Goal: Task Accomplishment & Management: Use online tool/utility

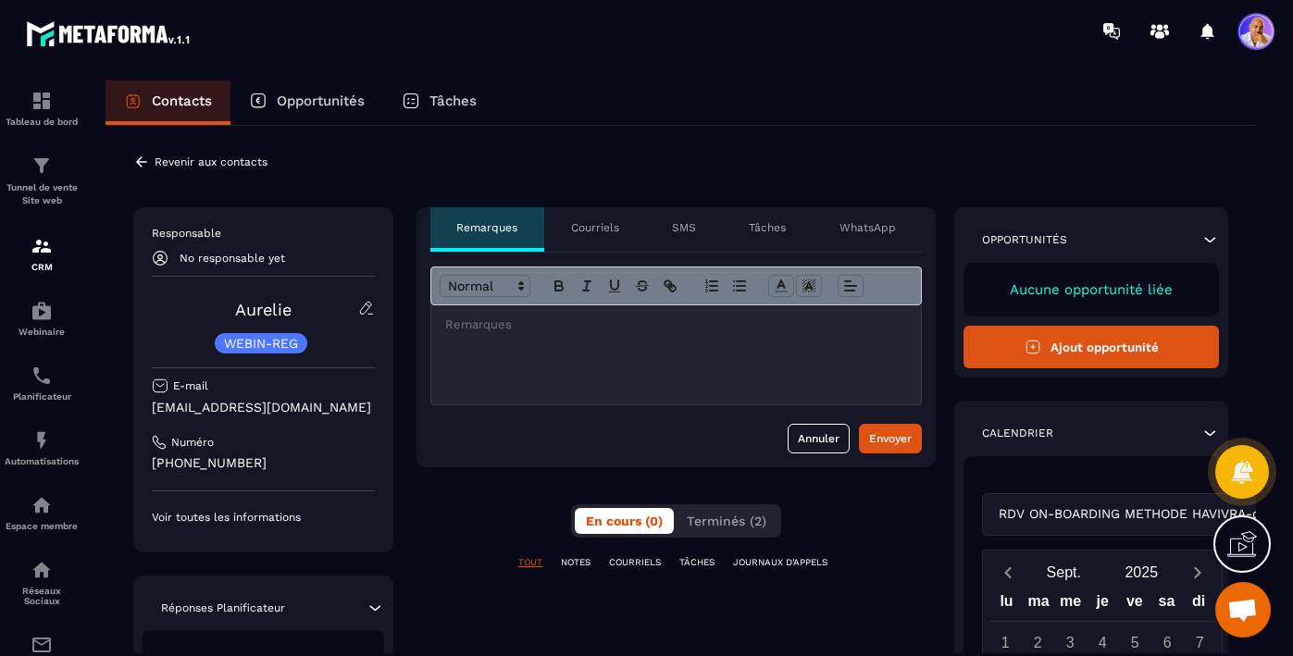
click at [588, 228] on p "Courriels" at bounding box center [595, 227] width 48 height 15
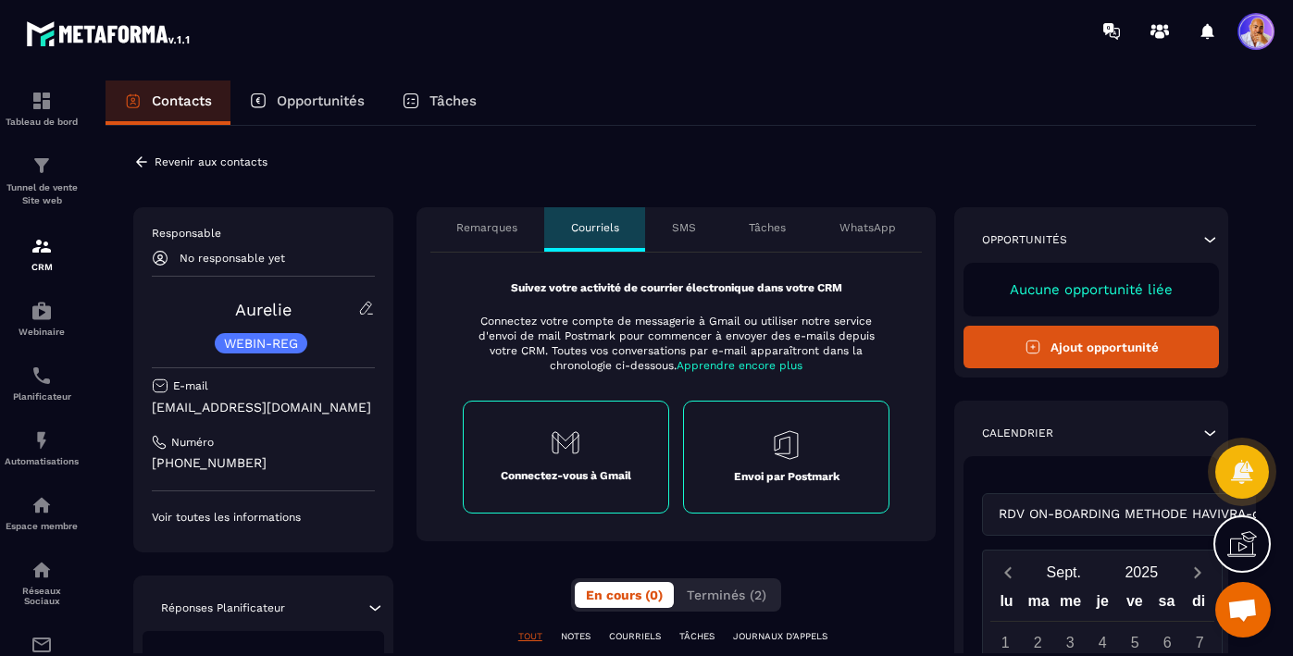
click at [785, 457] on icon at bounding box center [785, 445] width 23 height 28
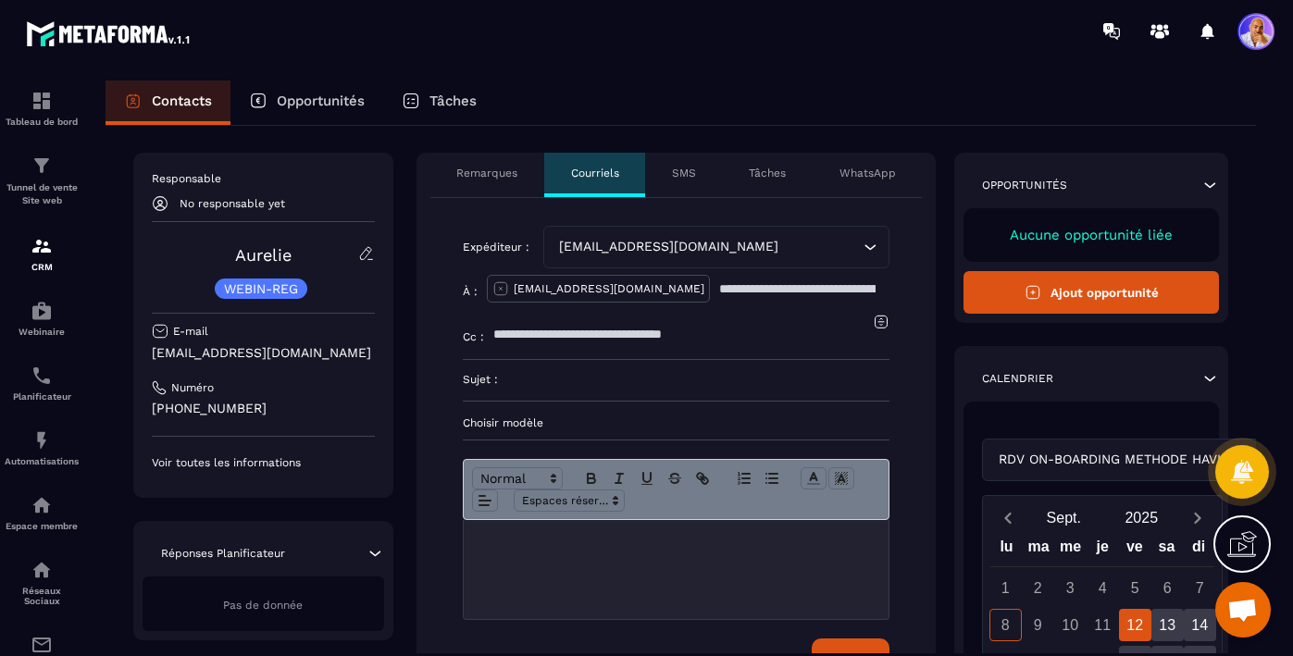
scroll to position [77, 0]
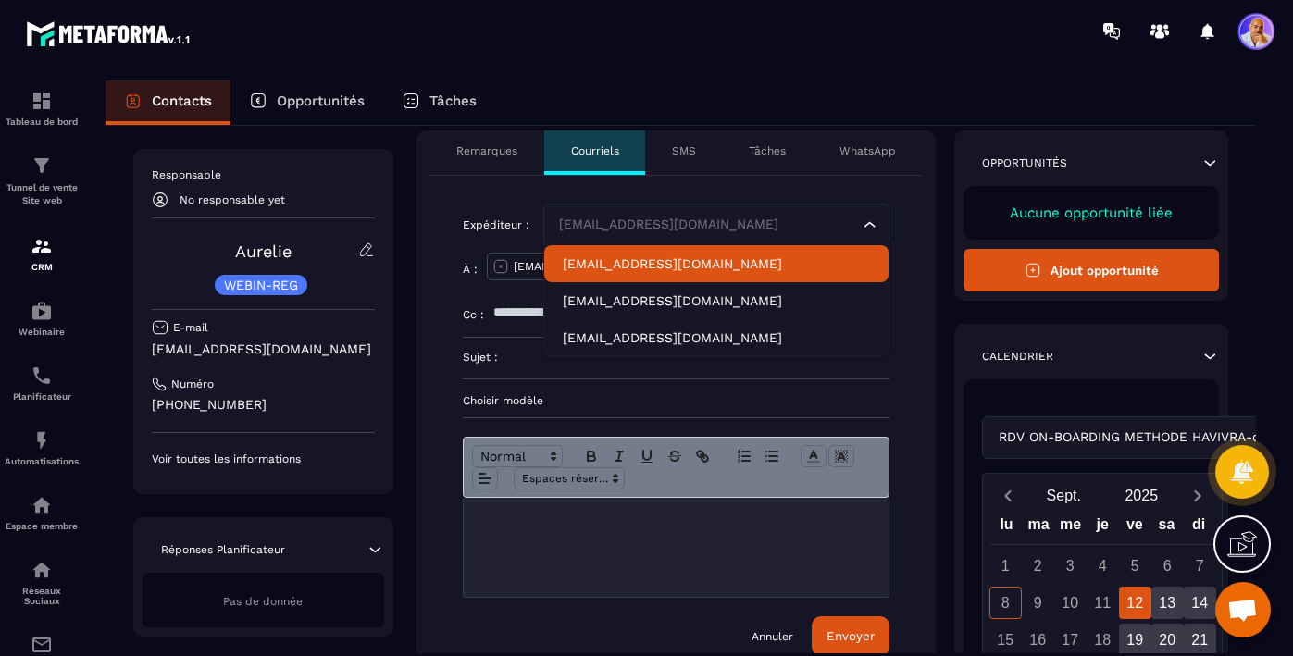
click at [870, 221] on icon "Search for option" at bounding box center [869, 225] width 19 height 19
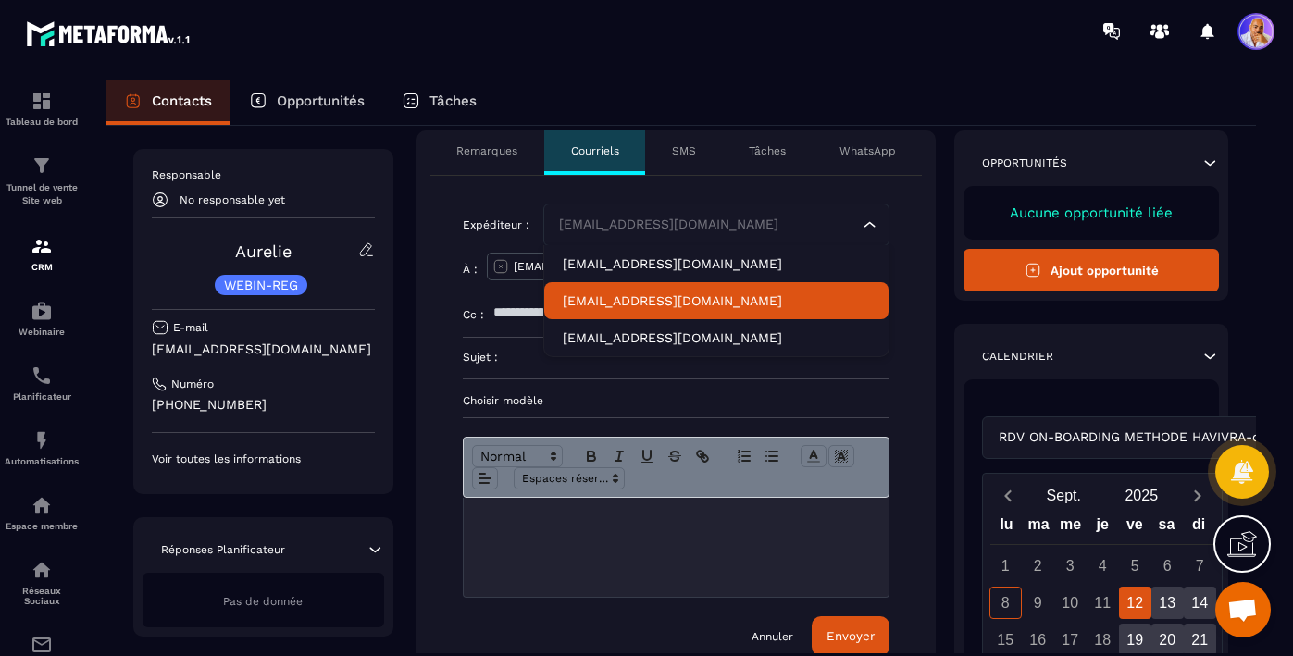
click at [740, 300] on p "contact@mkt.havivra.fr" at bounding box center [717, 300] width 308 height 19
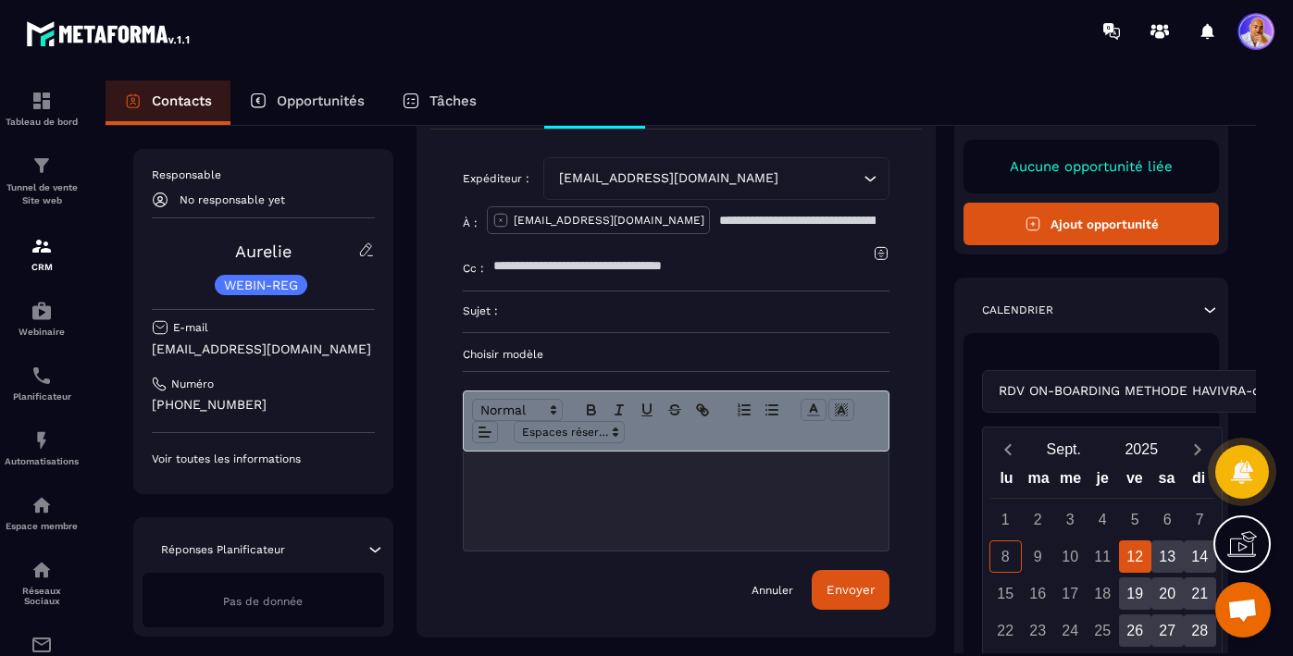
scroll to position [0, 0]
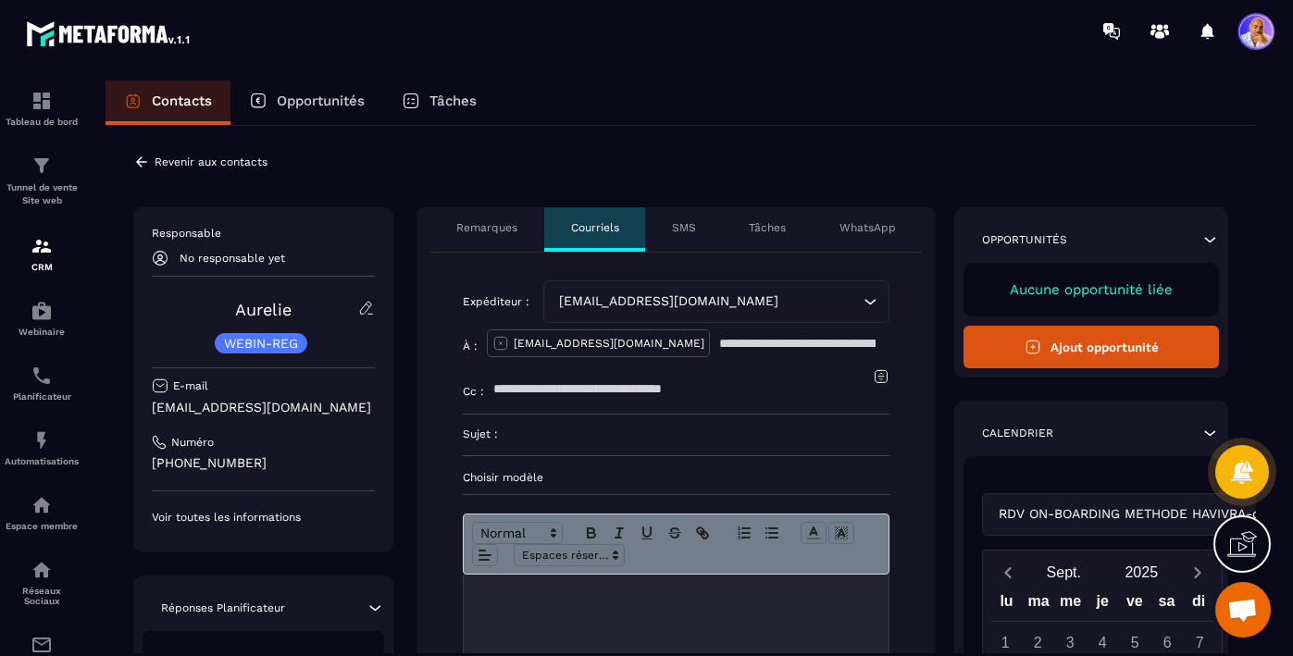
click at [470, 225] on p "Remarques" at bounding box center [486, 227] width 61 height 15
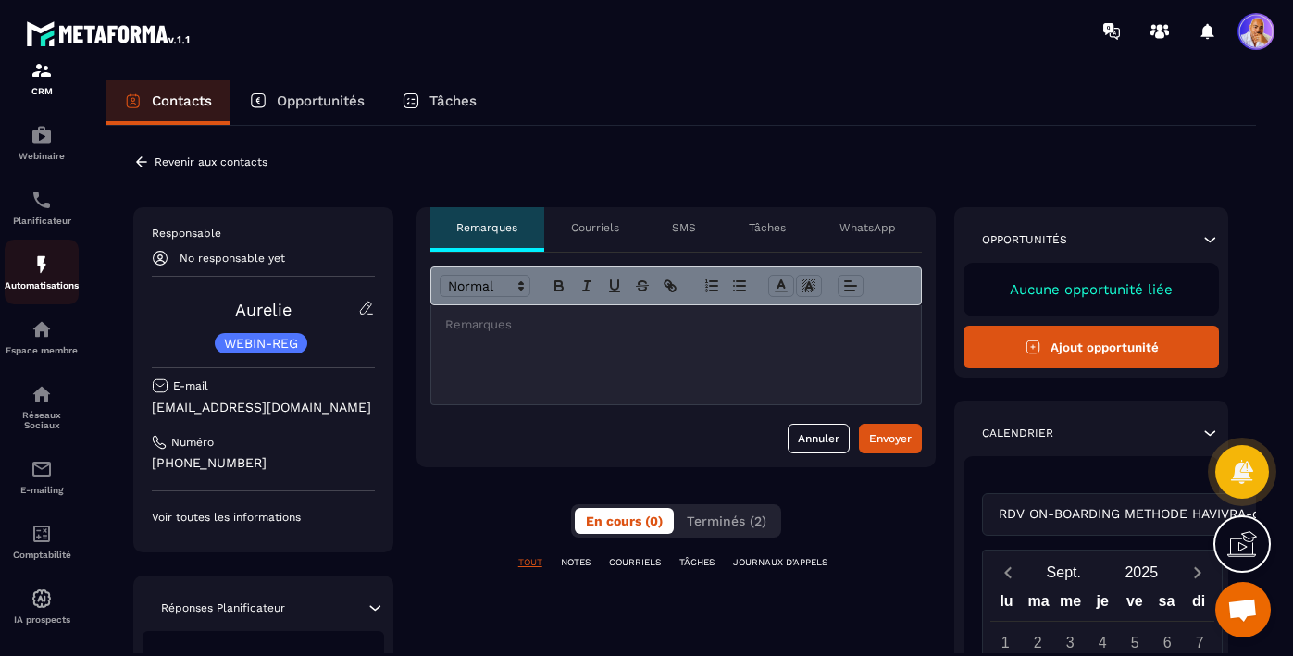
scroll to position [180, 0]
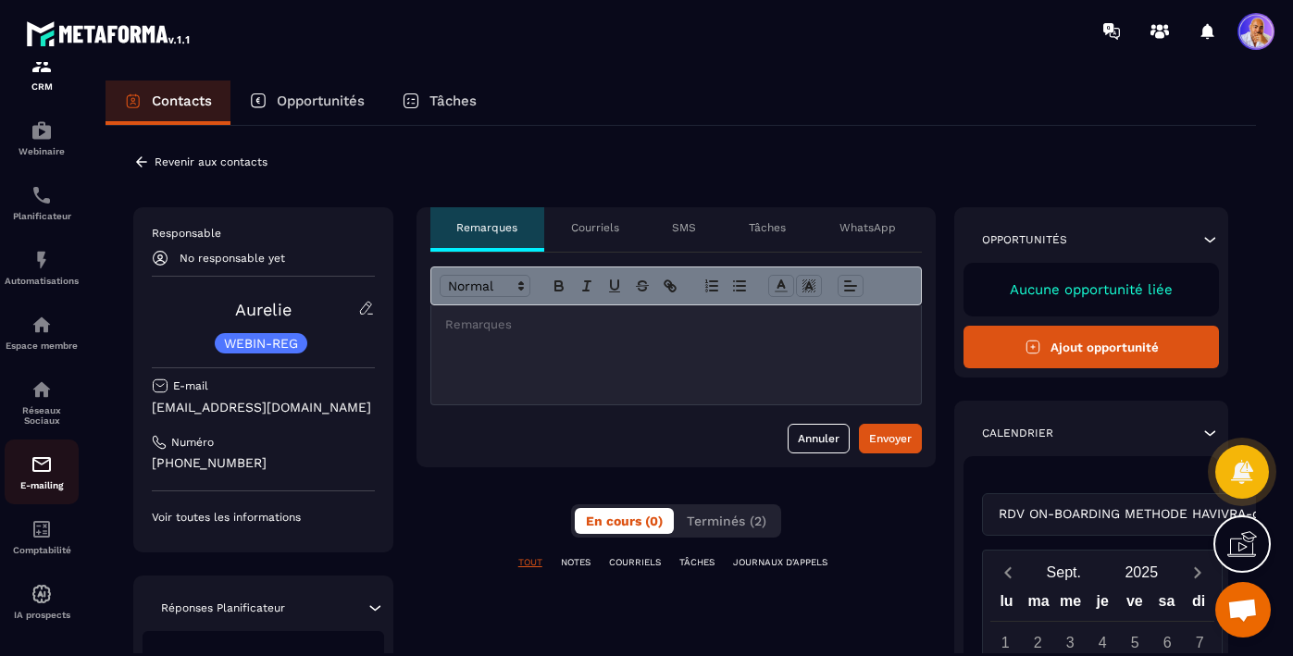
click at [44, 476] on img at bounding box center [42, 464] width 22 height 22
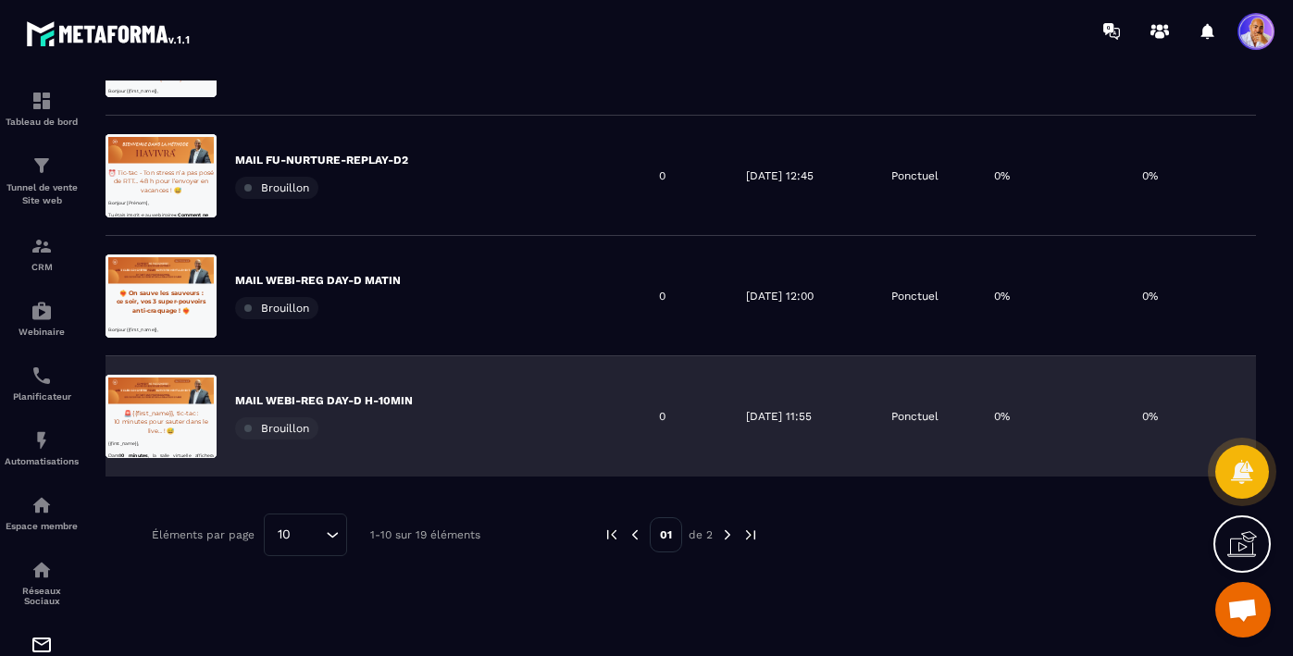
scroll to position [952, 0]
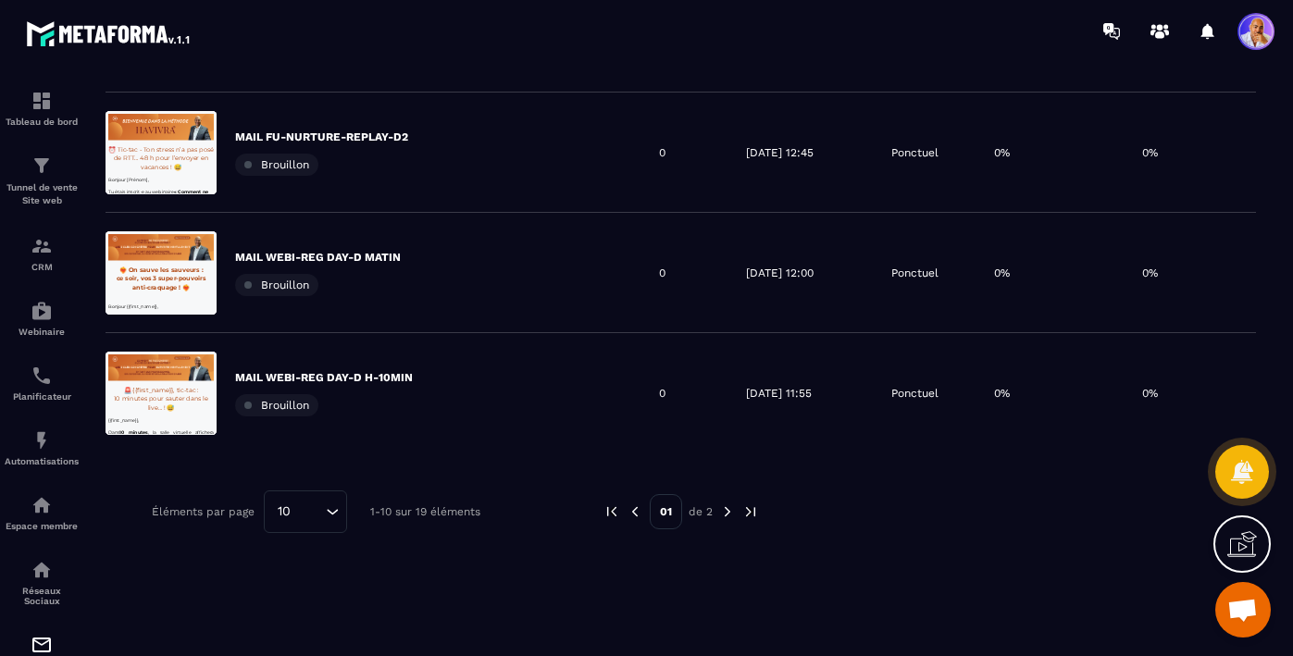
click at [729, 512] on img at bounding box center [727, 511] width 17 height 17
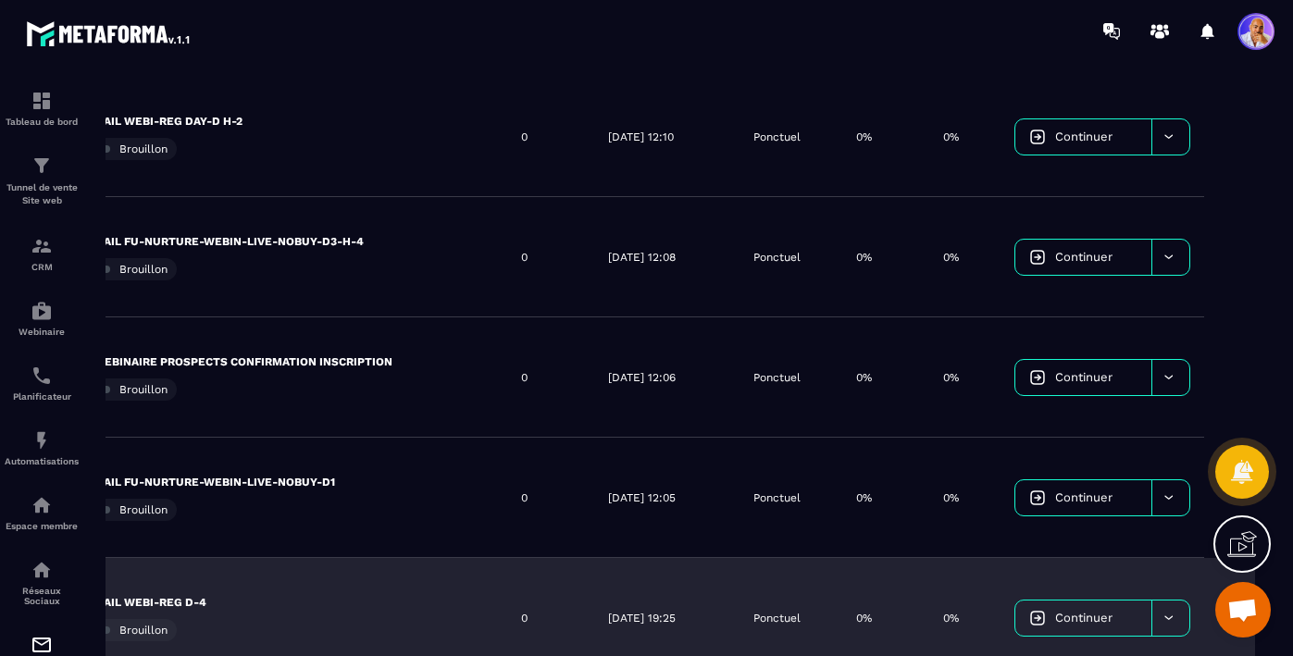
scroll to position [0, 165]
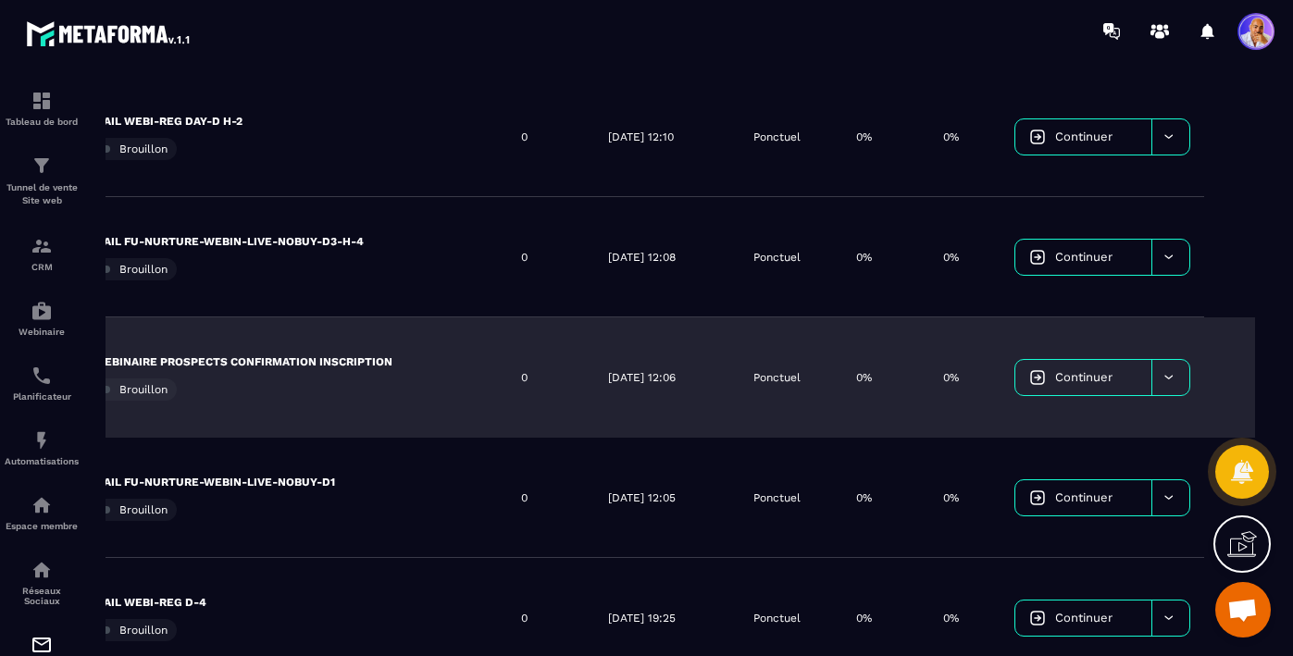
click at [1168, 376] on icon at bounding box center [1168, 377] width 14 height 14
click at [827, 408] on div "Ponctuel" at bounding box center [790, 377] width 103 height 120
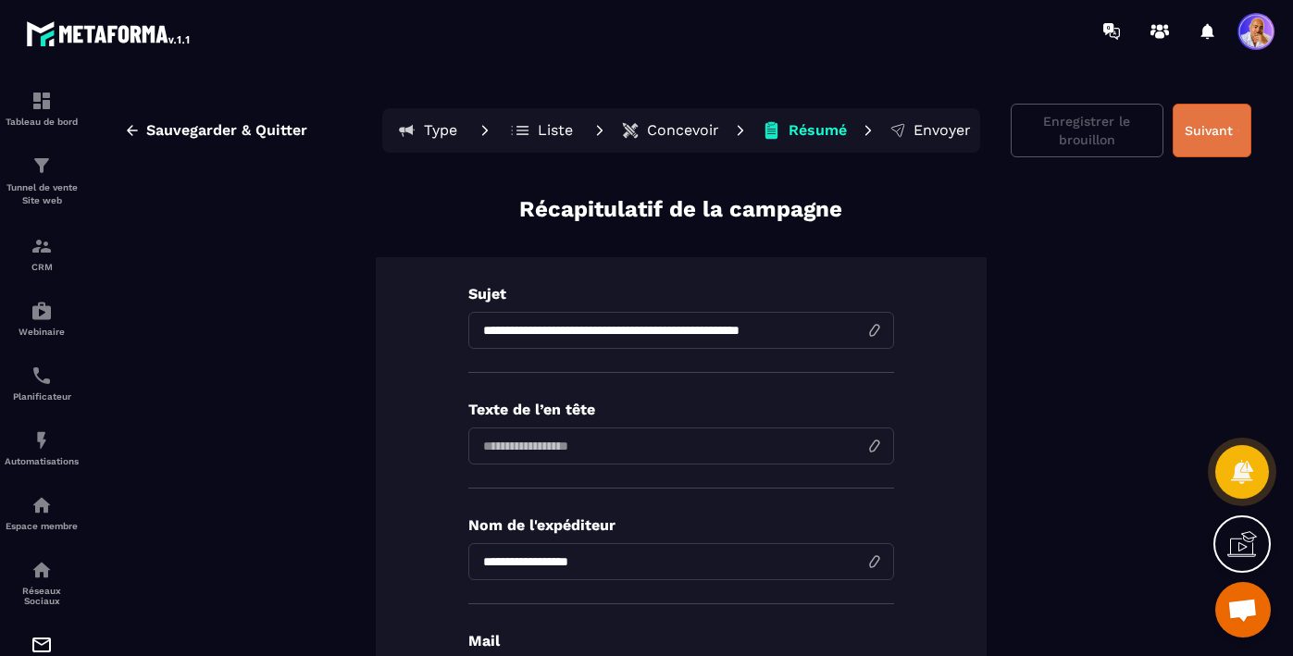
click at [1214, 129] on button "Suivant" at bounding box center [1211, 131] width 79 height 54
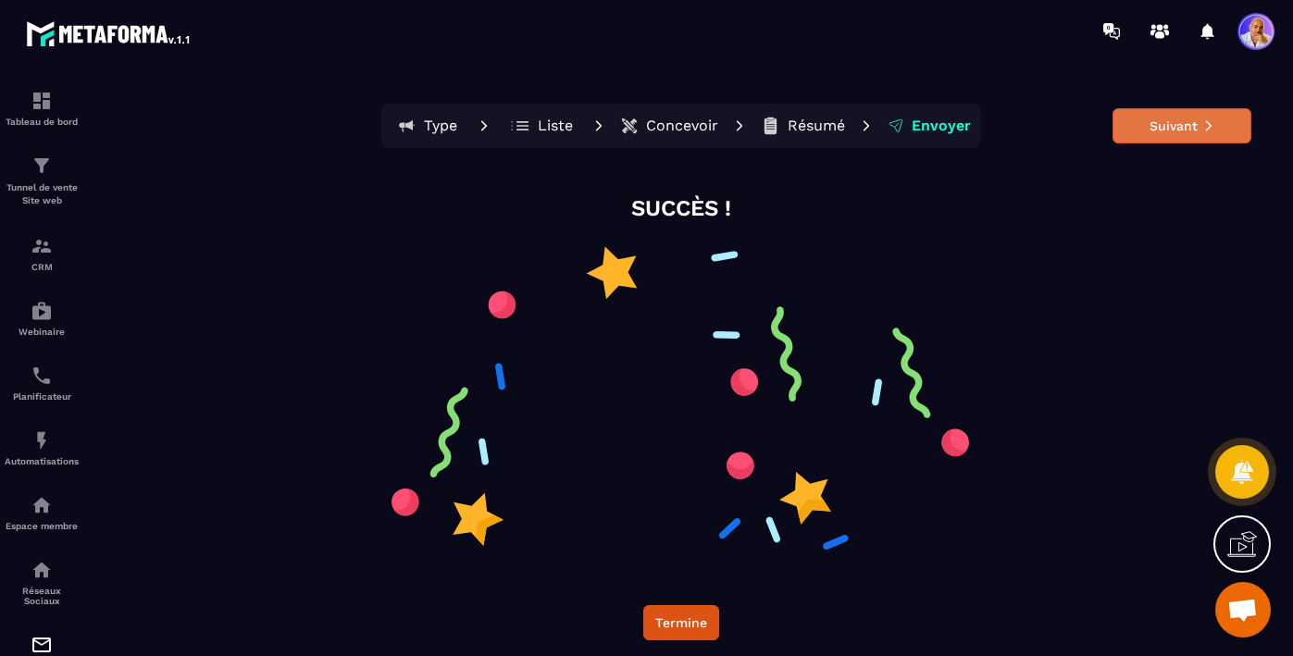
click at [1158, 127] on button "Suivant" at bounding box center [1181, 125] width 139 height 35
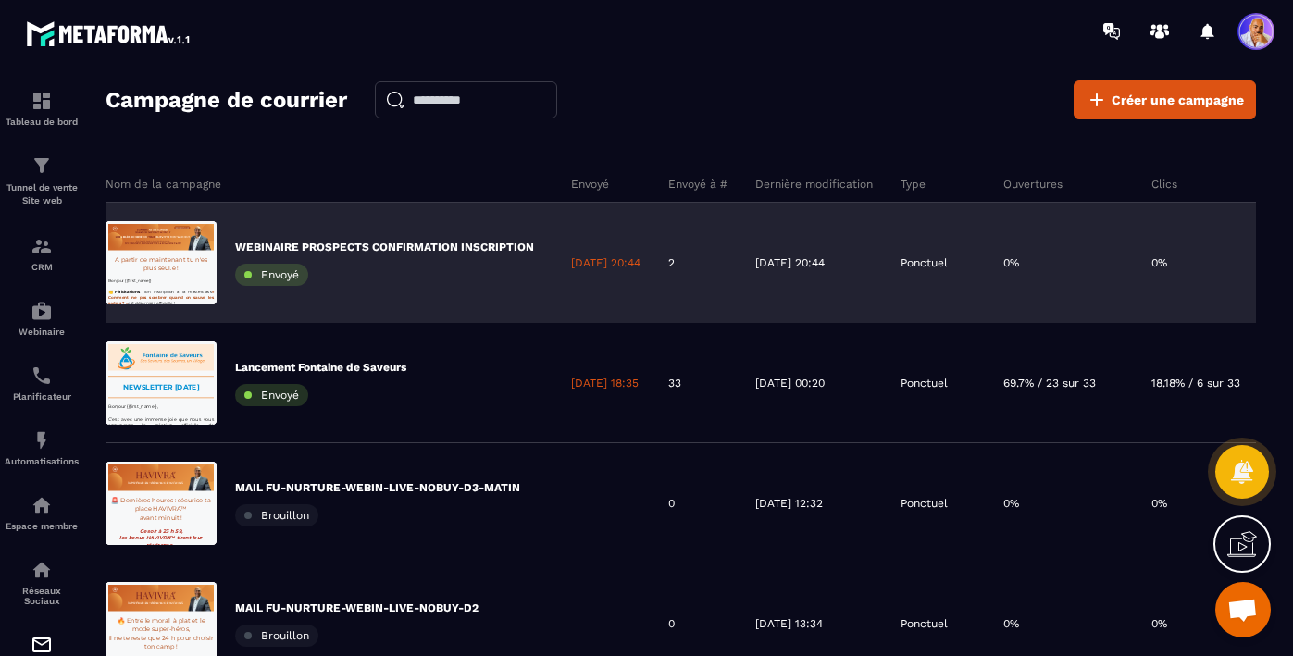
click at [371, 245] on p "WEBINAIRE PROSPECTS CONFIRMATION INSCRIPTION" at bounding box center [384, 247] width 299 height 15
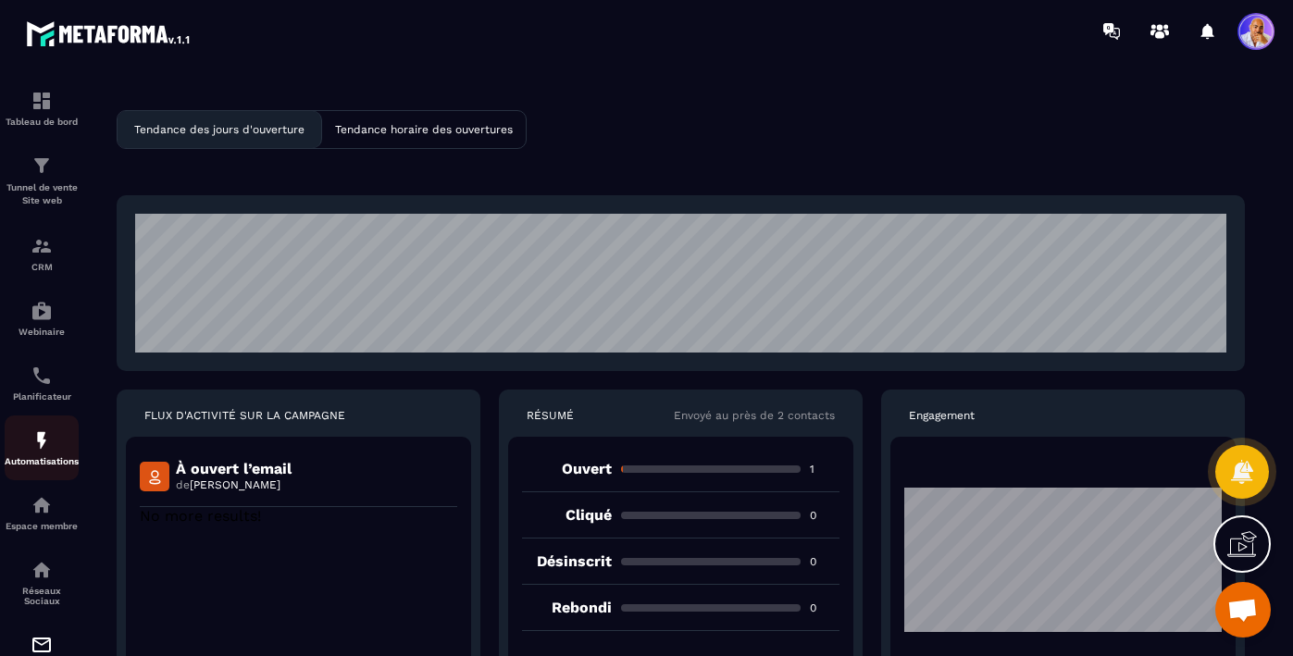
click at [43, 441] on img at bounding box center [42, 440] width 22 height 22
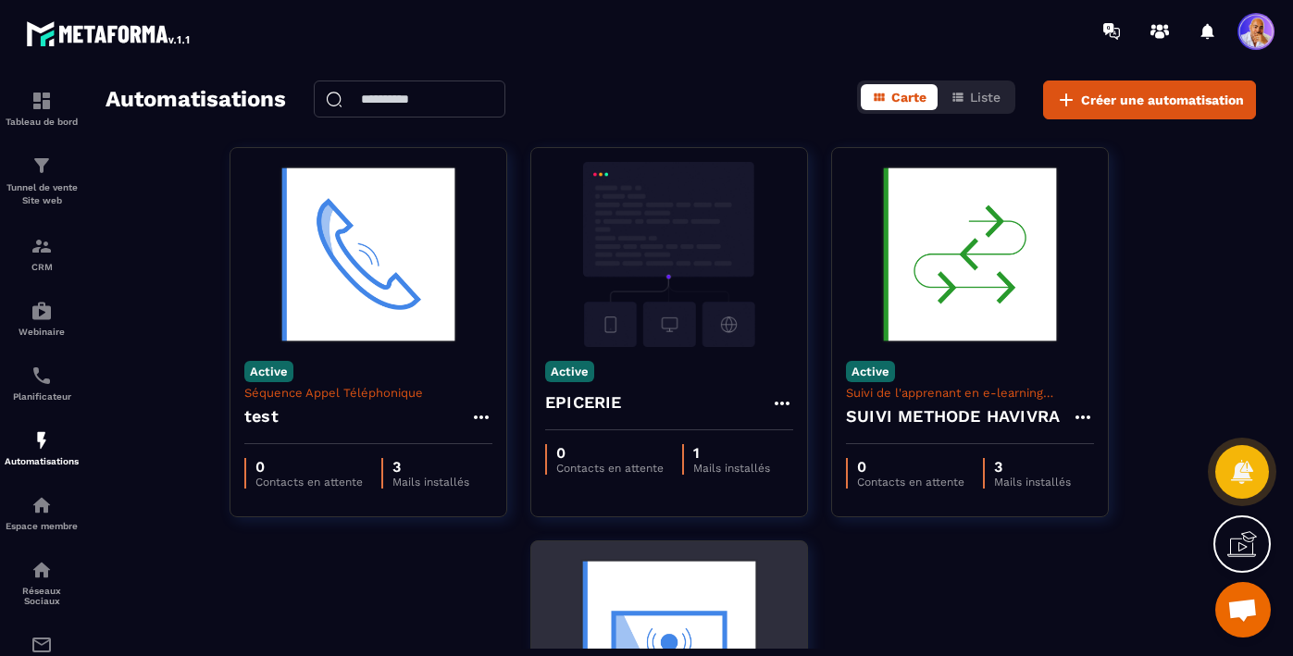
click at [621, 620] on img at bounding box center [669, 647] width 248 height 185
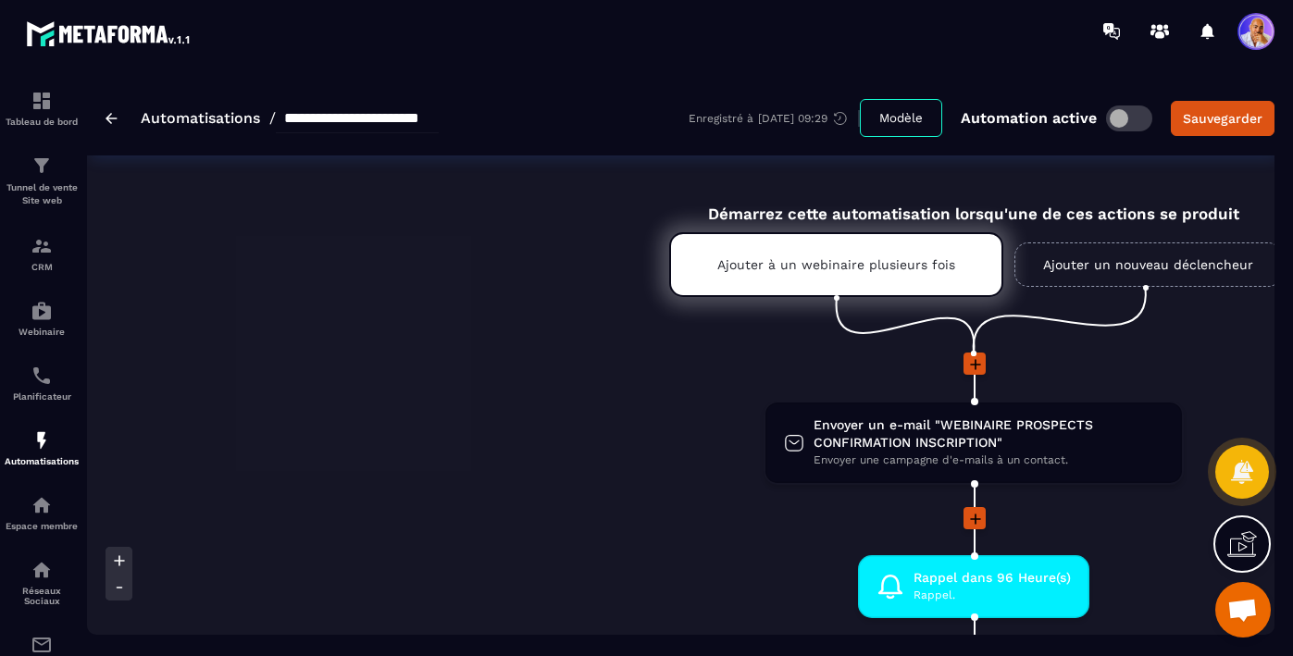
scroll to position [0, 1043]
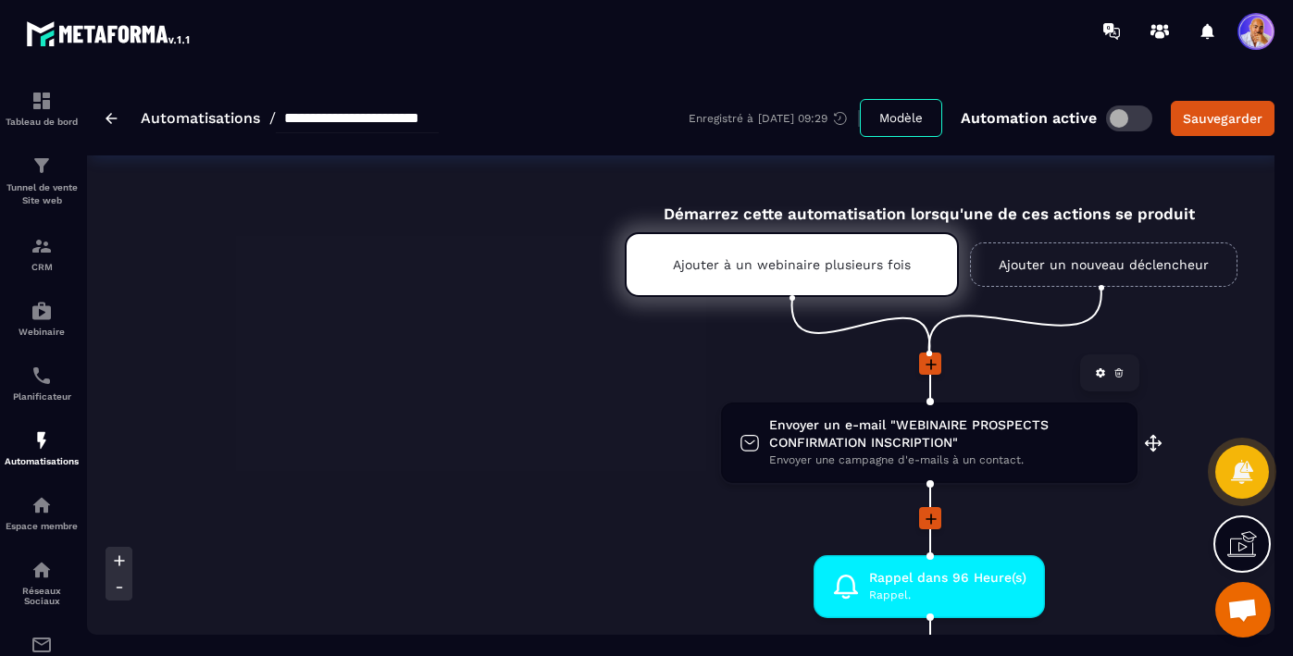
click at [847, 434] on span "Envoyer un e-mail "WEBINAIRE PROSPECTS CONFIRMATION INSCRIPTION"" at bounding box center [944, 433] width 350 height 35
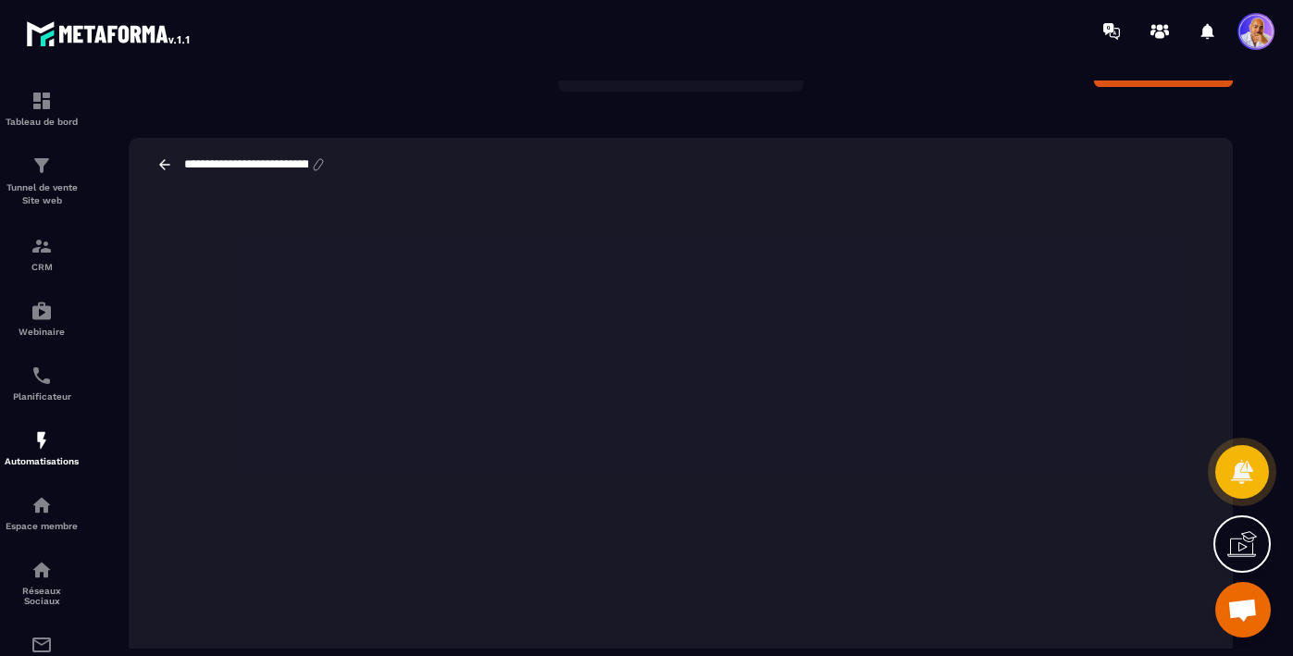
scroll to position [62, 0]
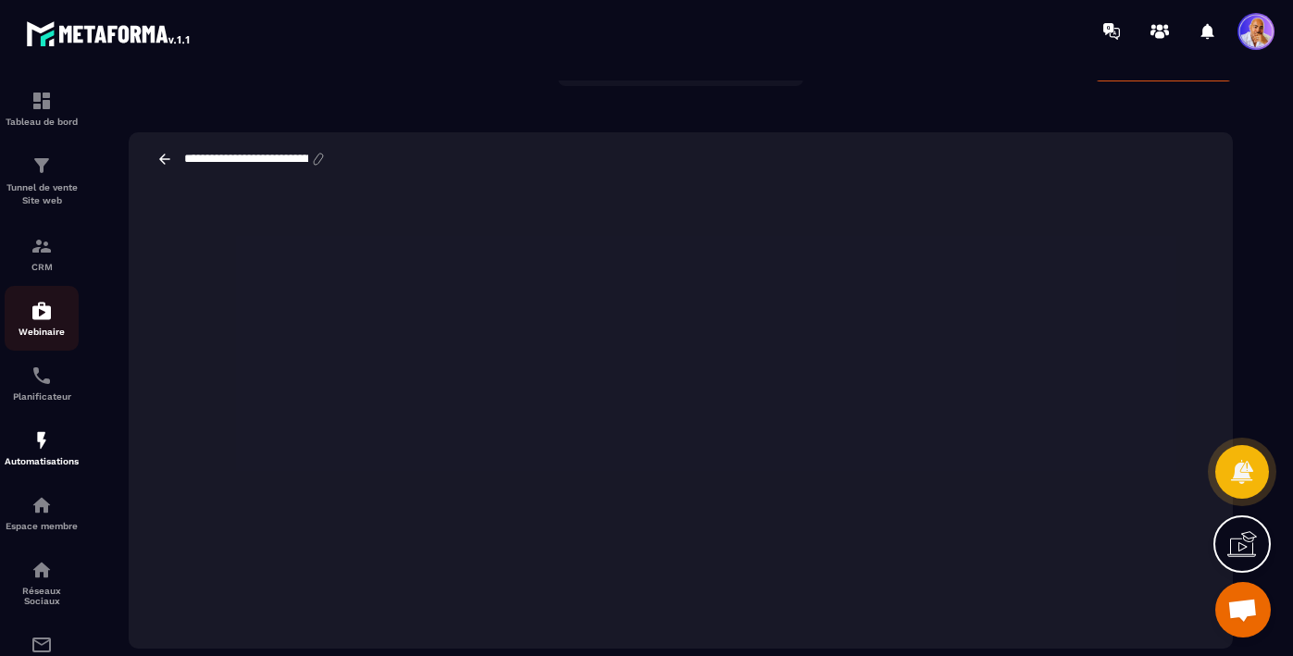
click at [46, 320] on img at bounding box center [42, 311] width 22 height 22
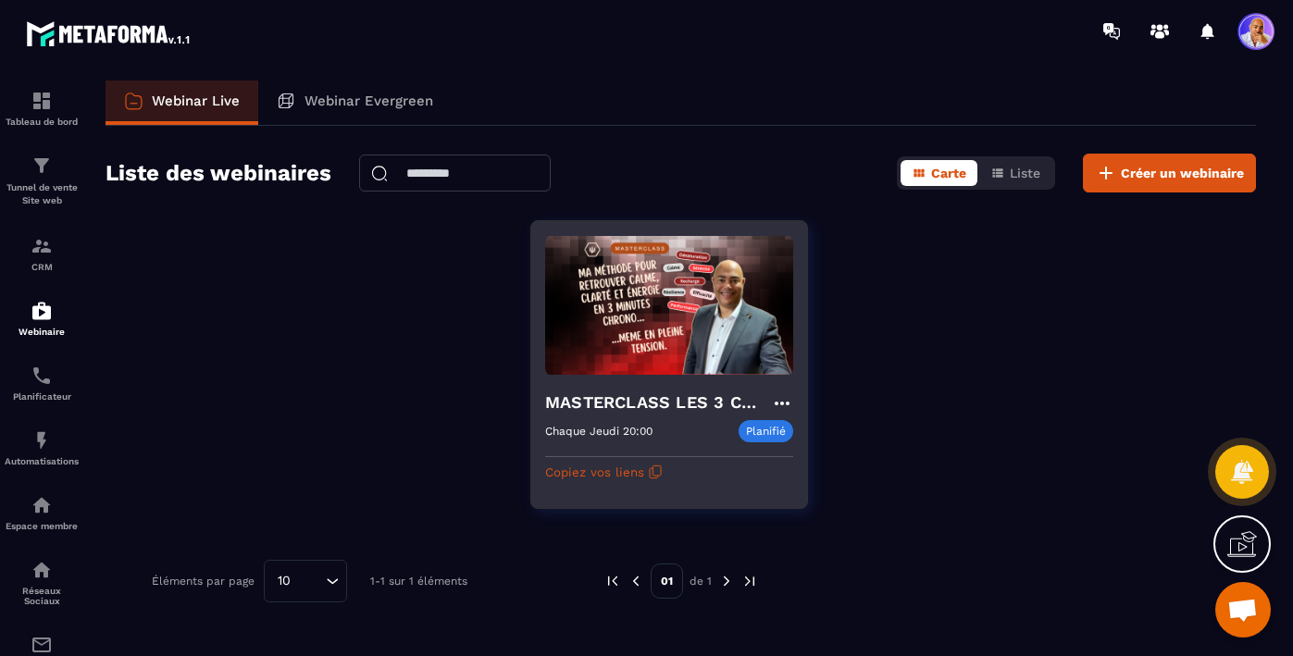
click at [672, 405] on h4 "MASTERCLASS LES 3 CLES CONCRÊTES POUR SURVIVRE MENTALEMENT" at bounding box center [658, 403] width 226 height 26
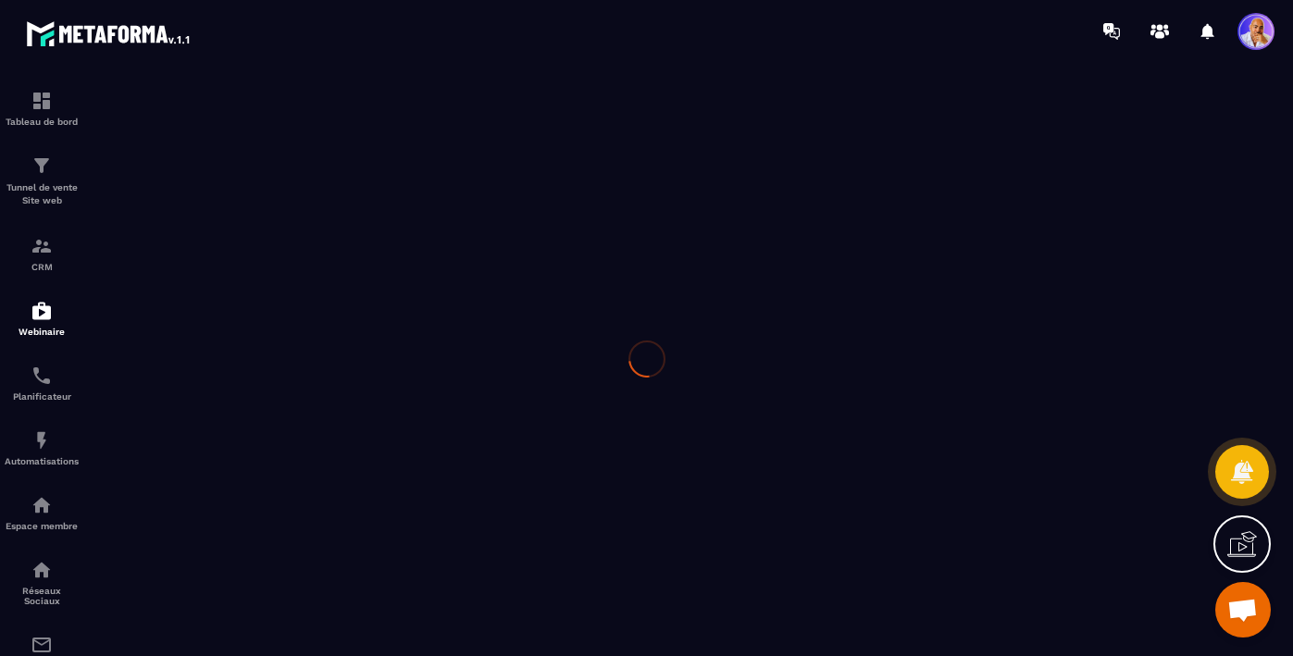
type input "**********"
type textarea "**********"
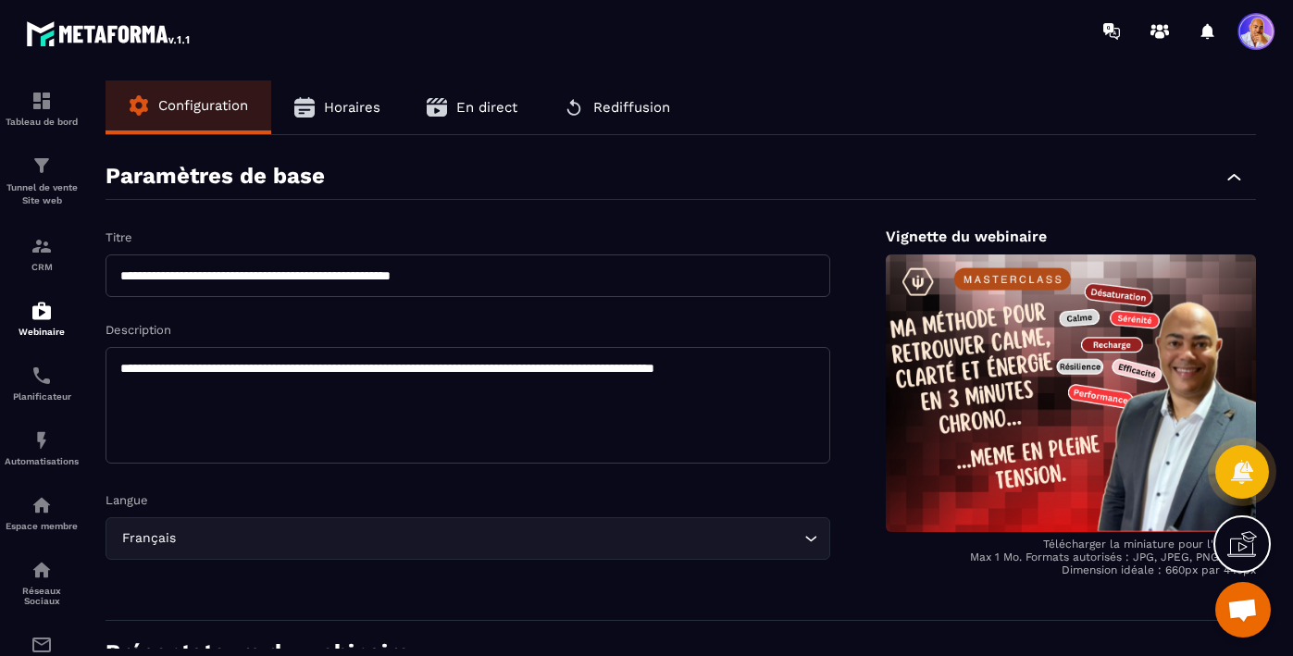
click at [361, 112] on span "Horaires" at bounding box center [352, 107] width 56 height 17
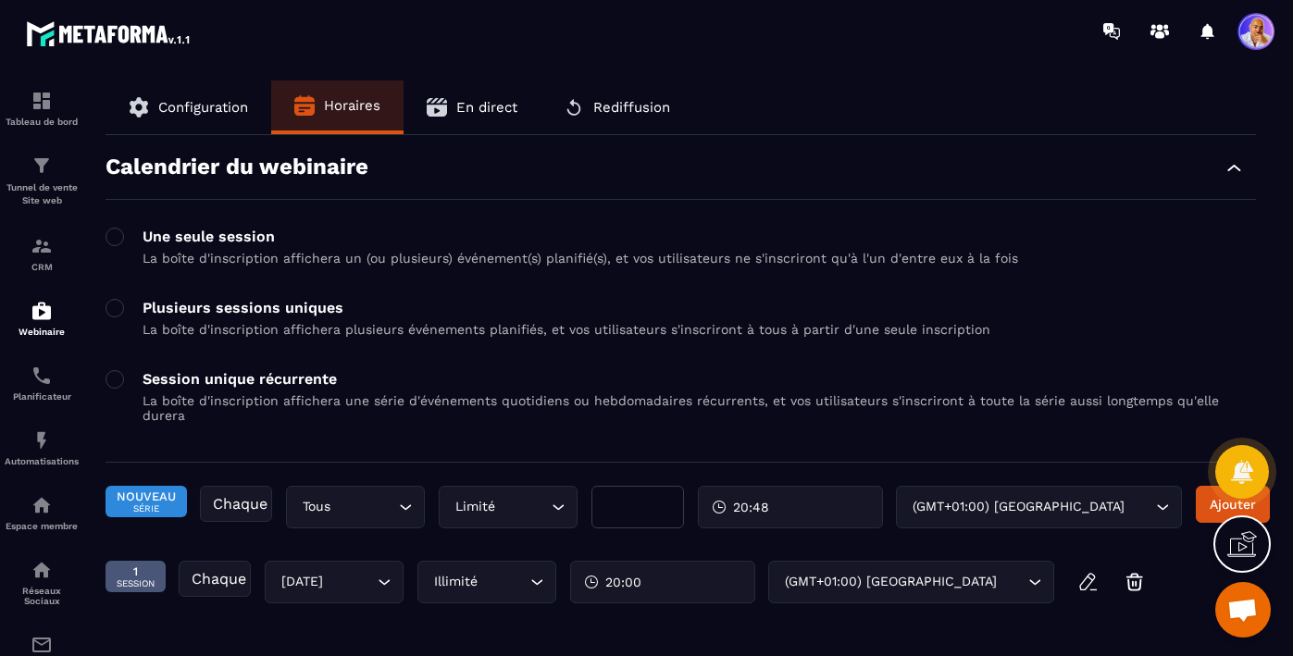
scroll to position [78, 0]
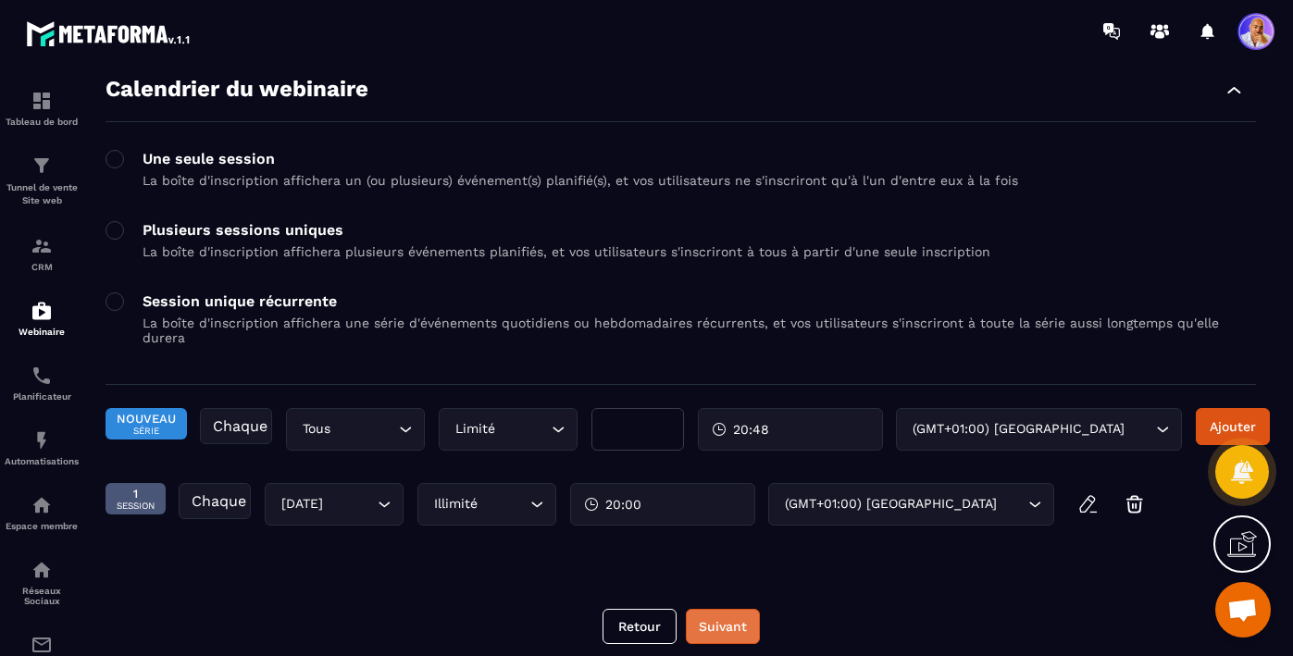
click at [723, 613] on button "Suivant" at bounding box center [723, 626] width 74 height 35
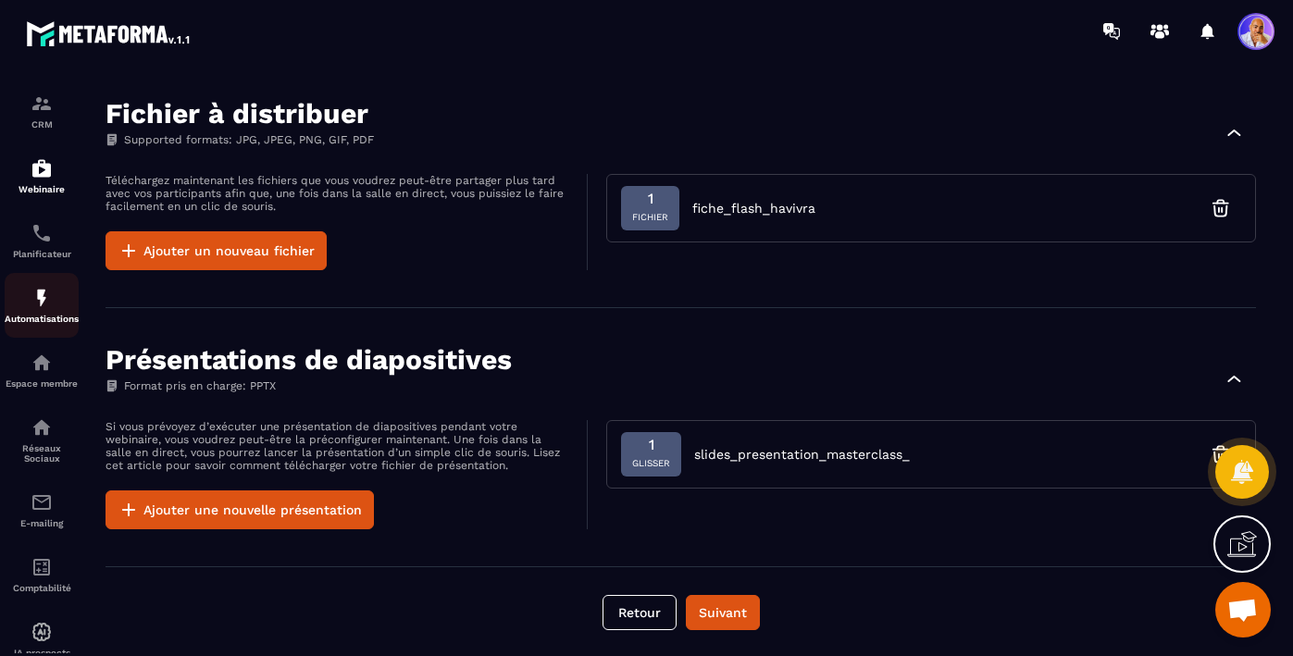
scroll to position [145, 0]
click at [35, 510] on img at bounding box center [42, 500] width 22 height 22
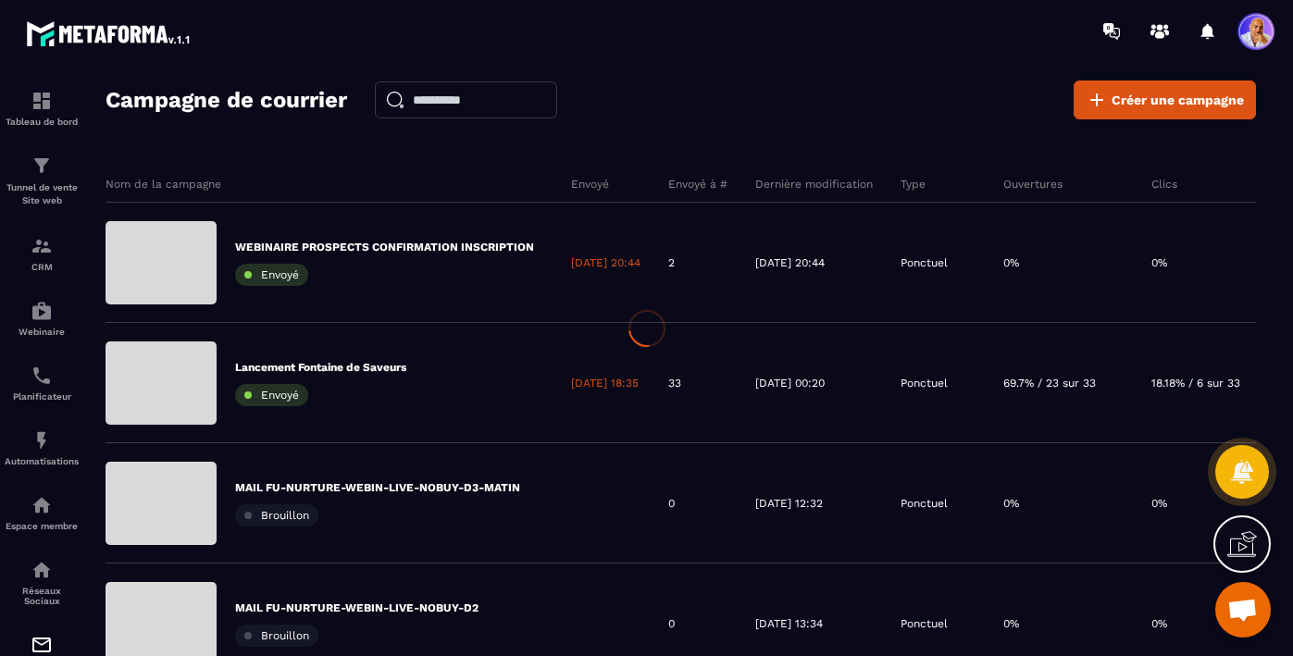
click at [414, 246] on p "WEBINAIRE PROSPECTS CONFIRMATION INSCRIPTION" at bounding box center [384, 247] width 299 height 15
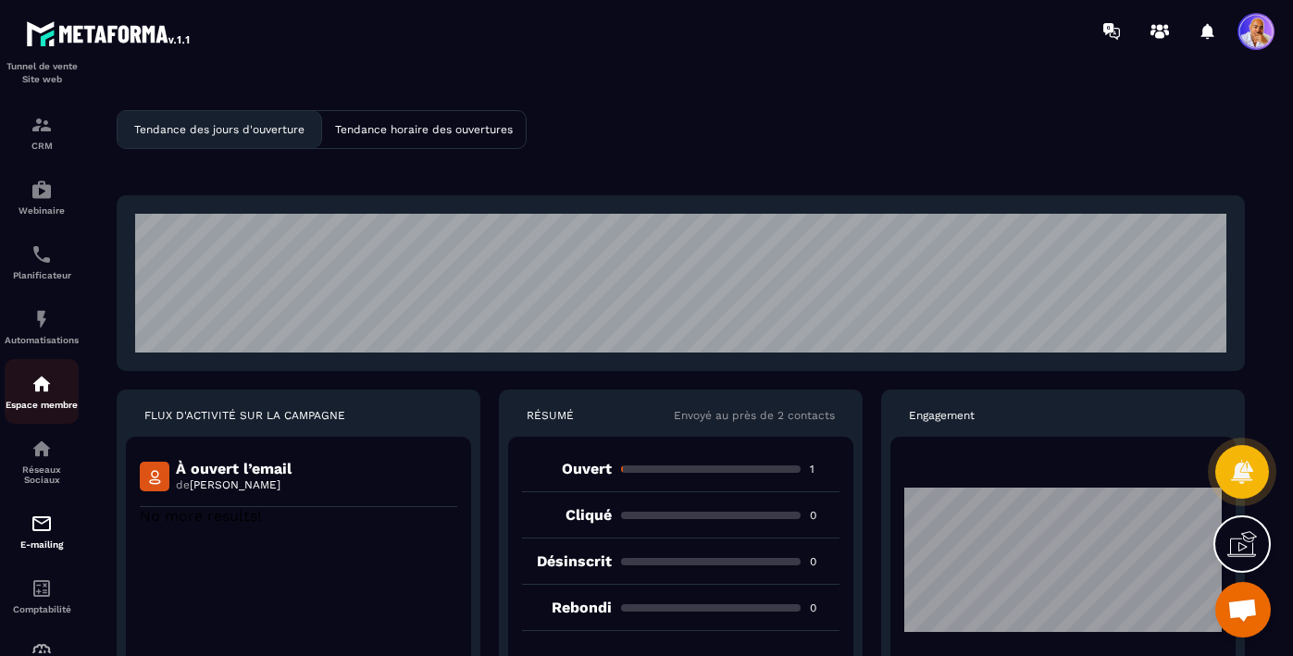
scroll to position [192, 0]
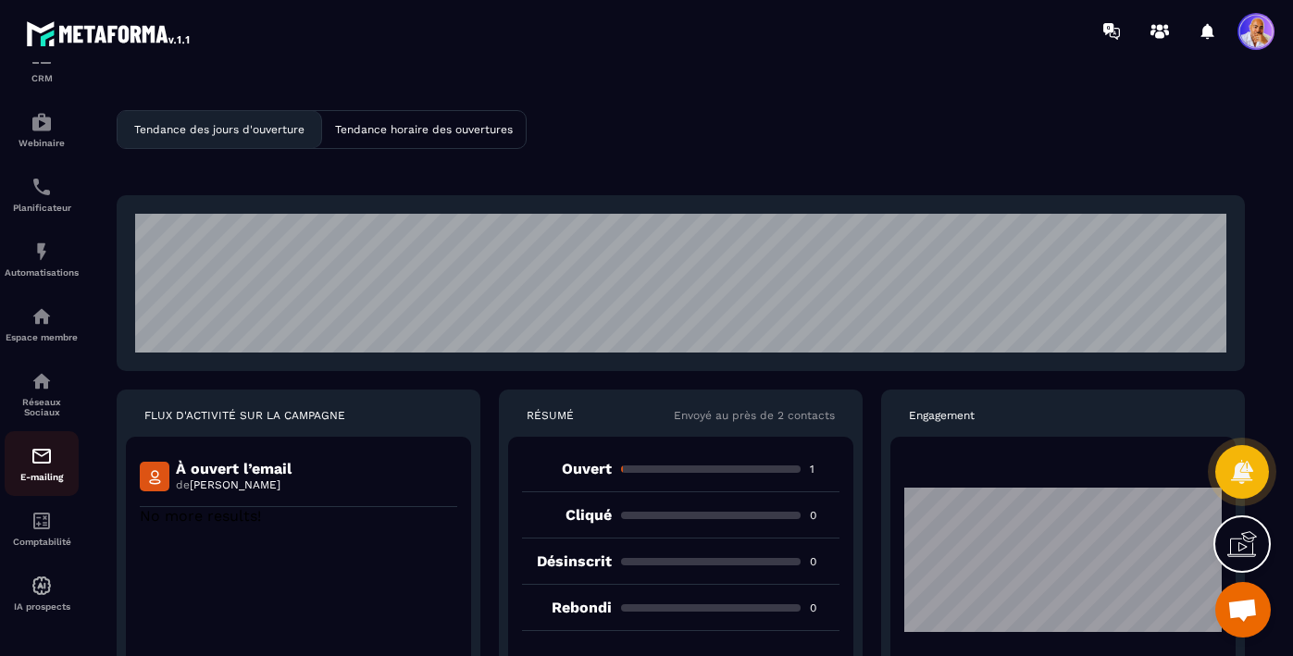
click at [40, 465] on img at bounding box center [42, 456] width 22 height 22
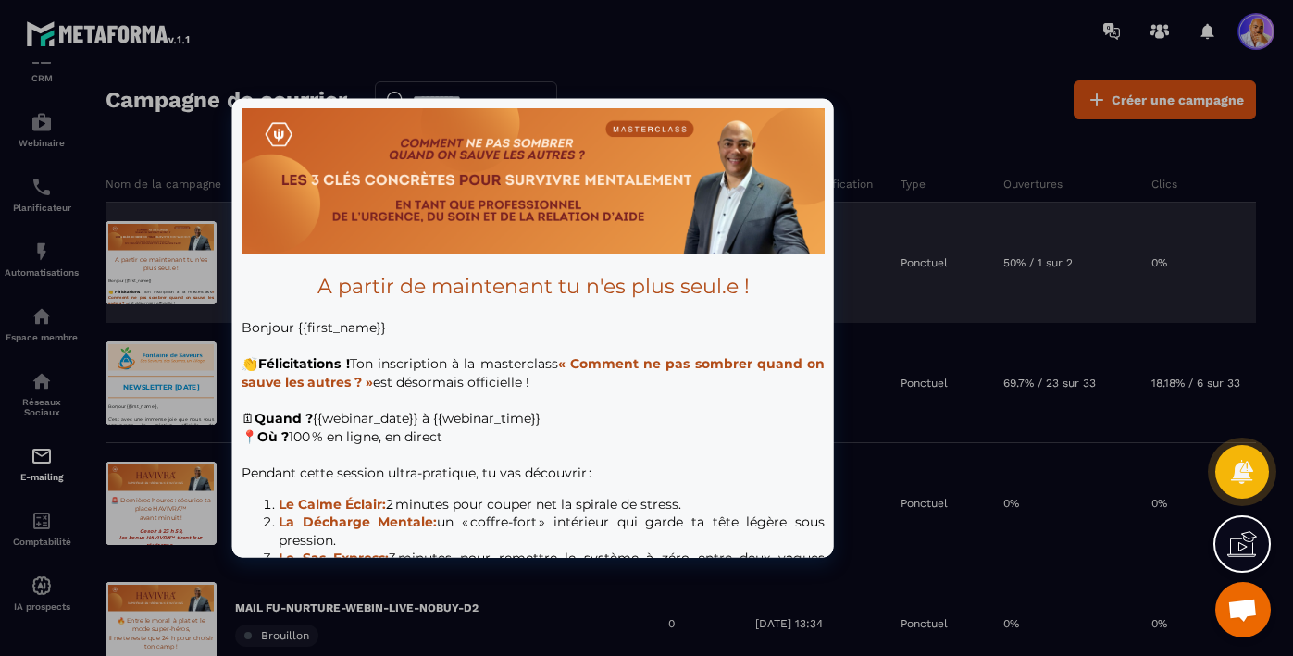
click at [180, 254] on div at bounding box center [160, 262] width 111 height 83
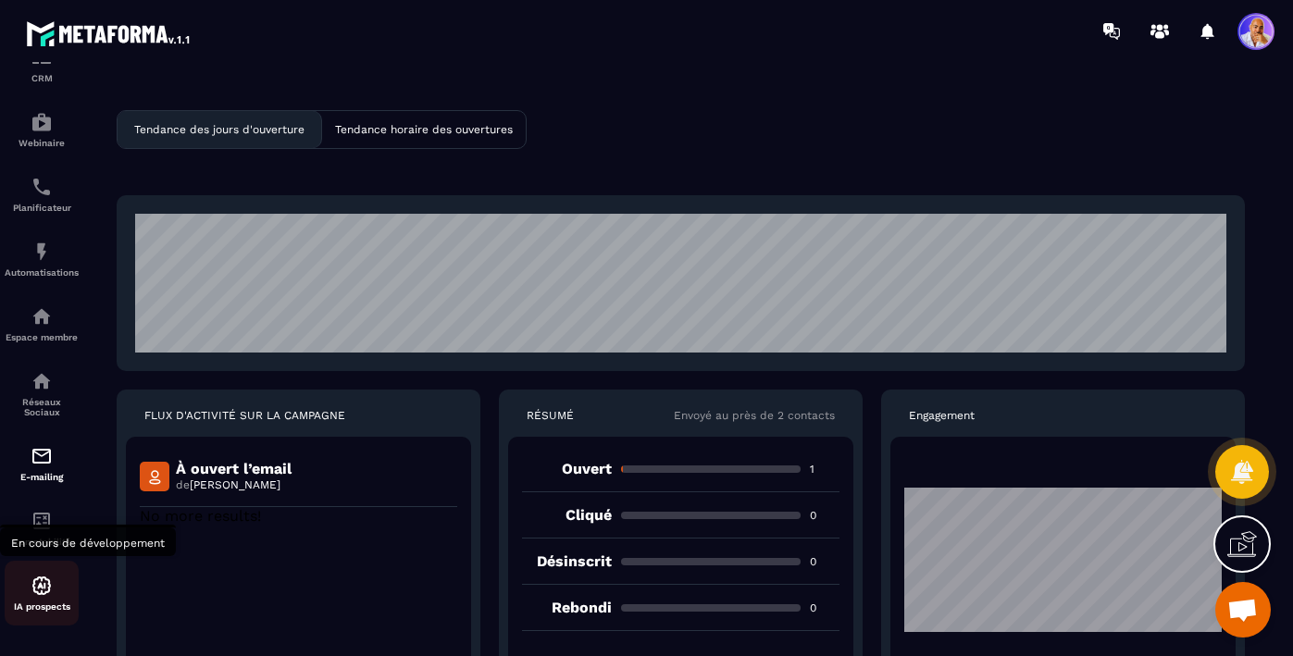
scroll to position [194, 0]
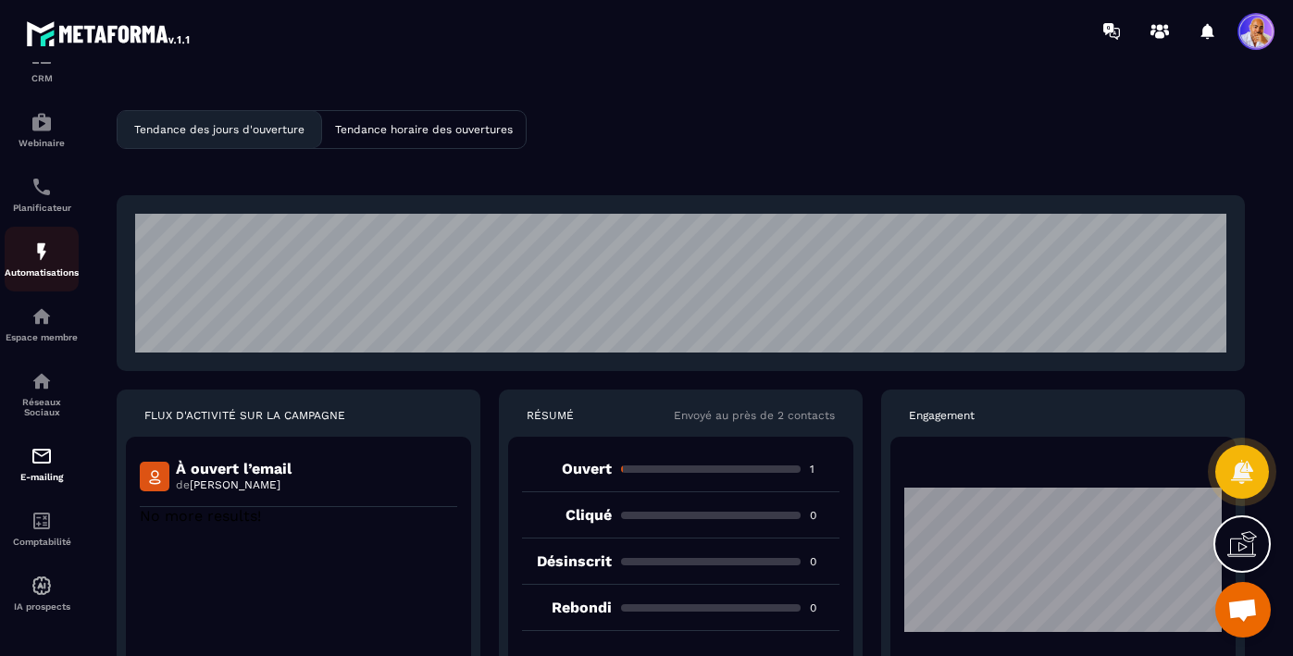
click at [43, 254] on img at bounding box center [42, 252] width 22 height 22
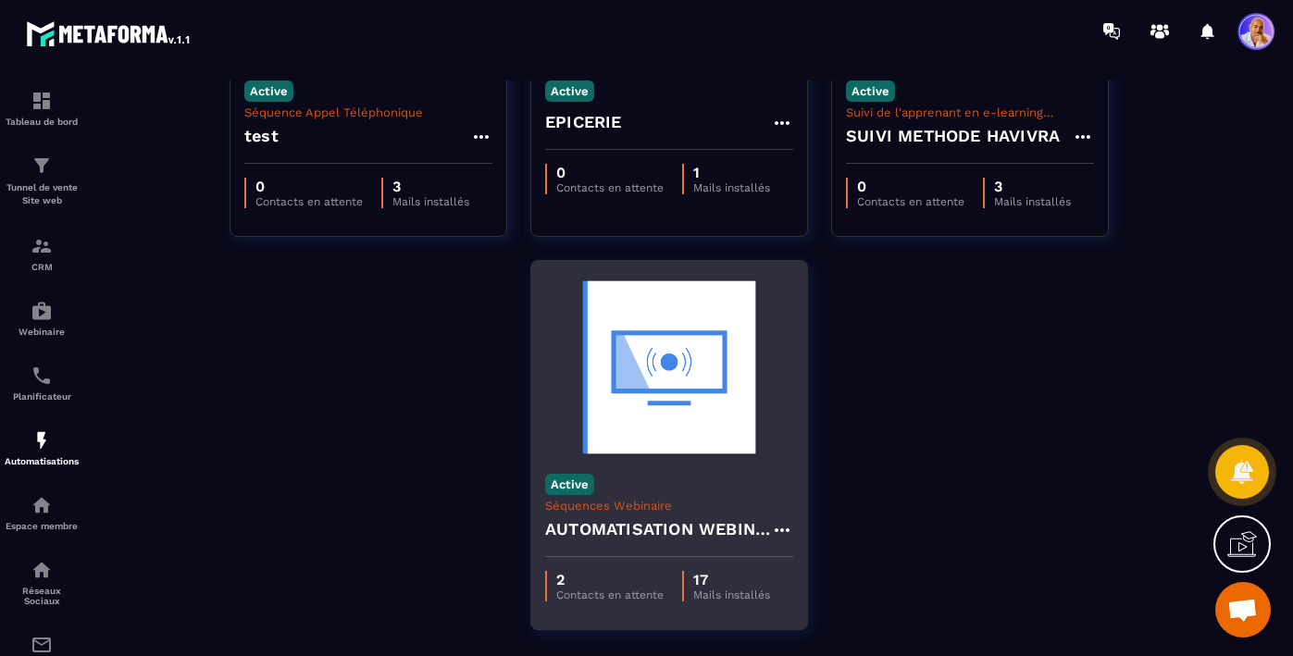
scroll to position [285, 0]
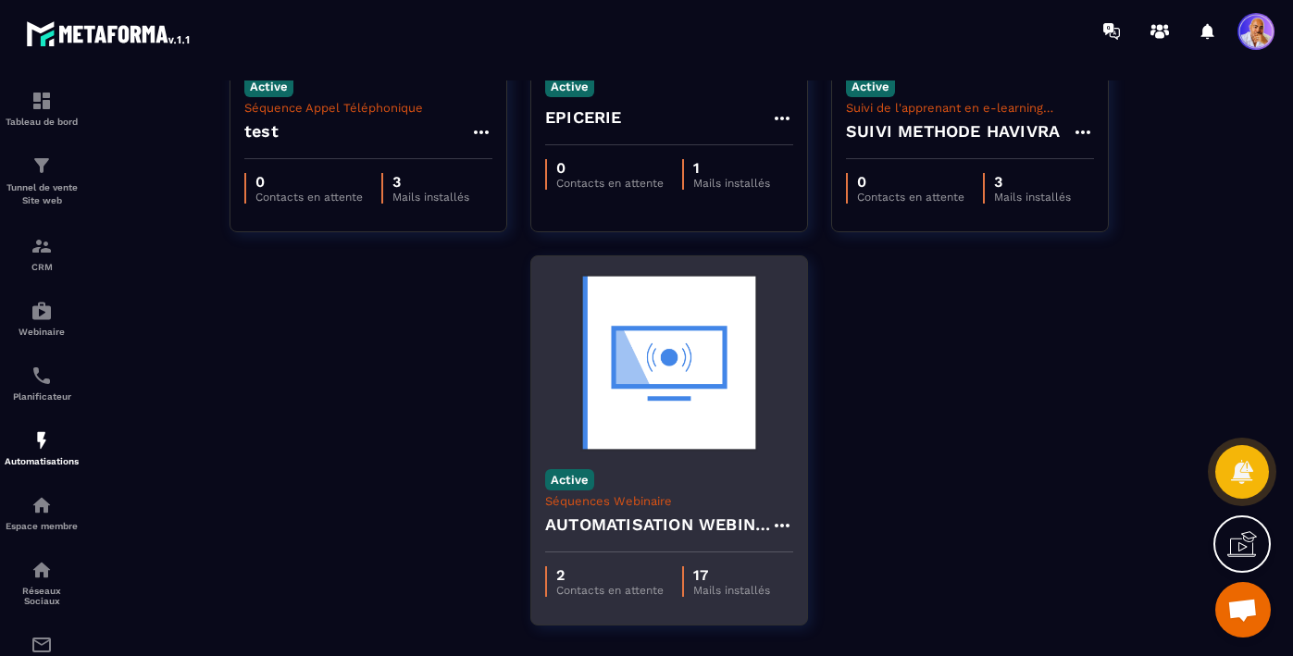
click at [663, 422] on img at bounding box center [669, 362] width 248 height 185
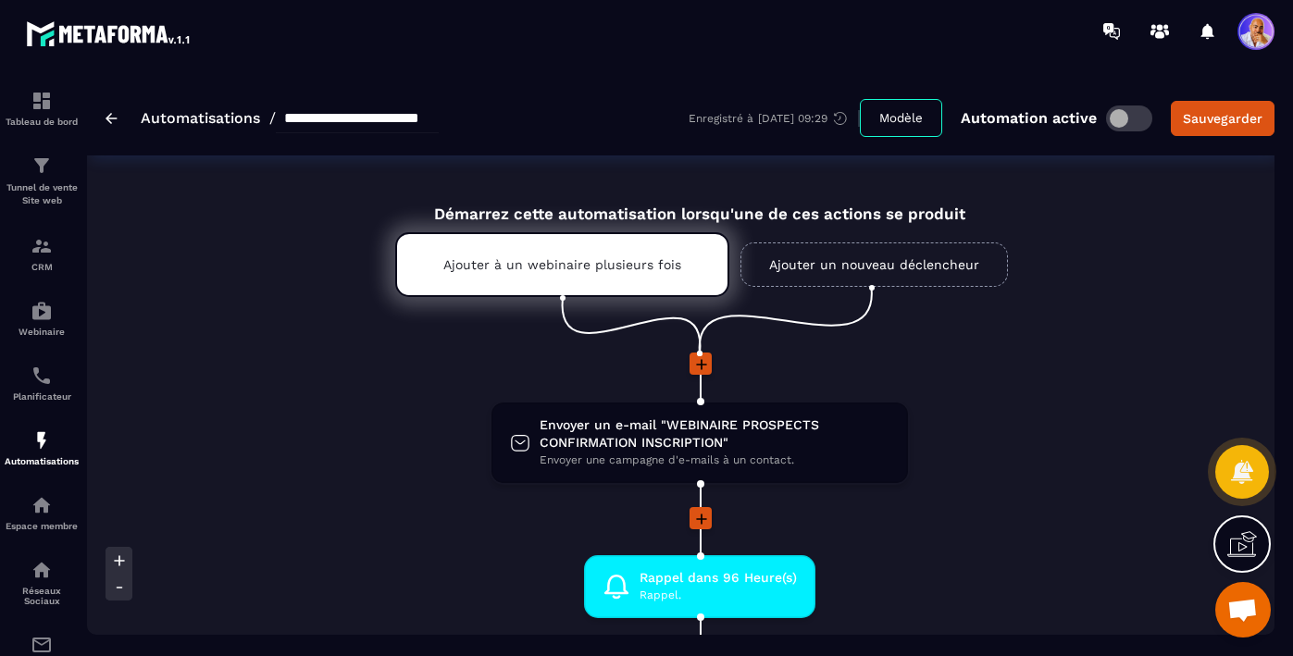
scroll to position [0, 1314]
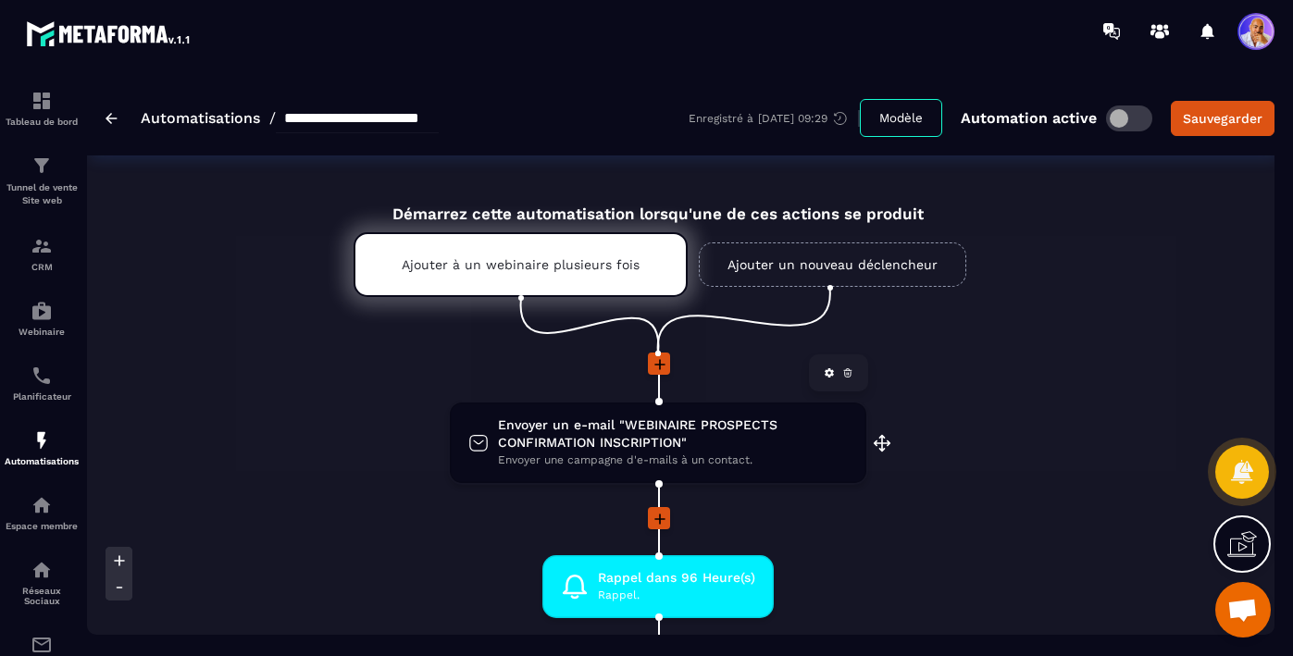
click at [634, 442] on span "Envoyer un e-mail "WEBINAIRE PROSPECTS CONFIRMATION INSCRIPTION"" at bounding box center [673, 433] width 350 height 35
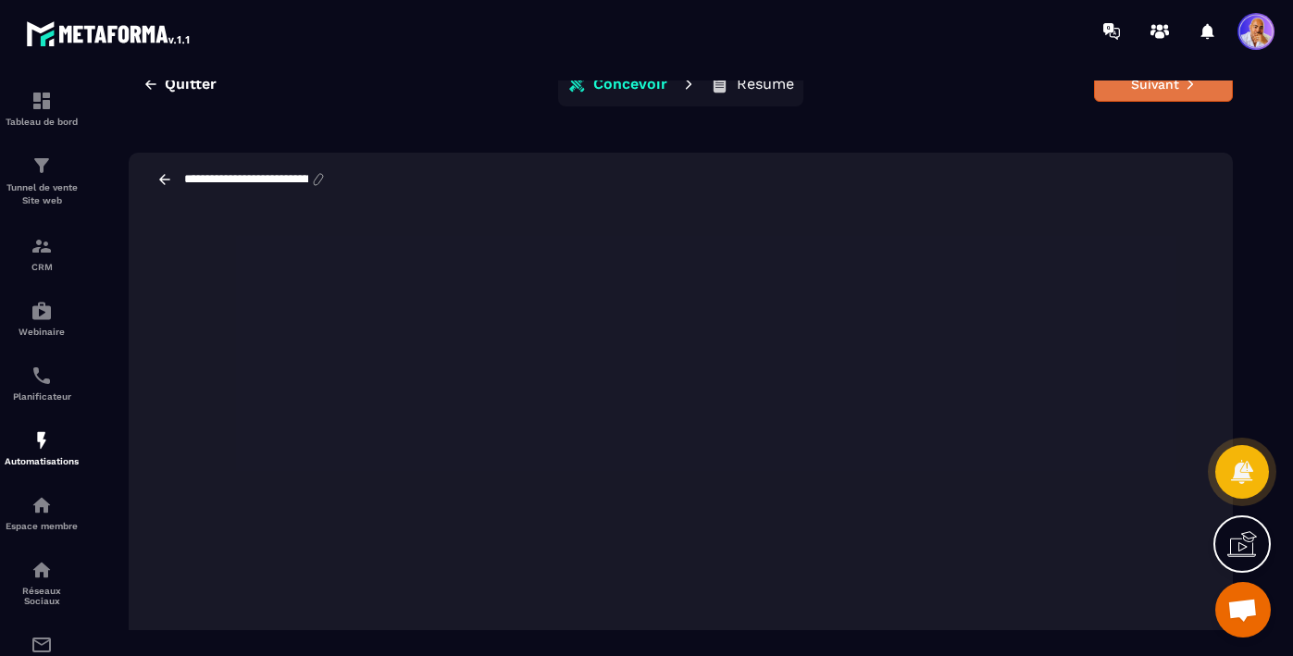
click at [1172, 101] on button "Suivant" at bounding box center [1163, 84] width 139 height 35
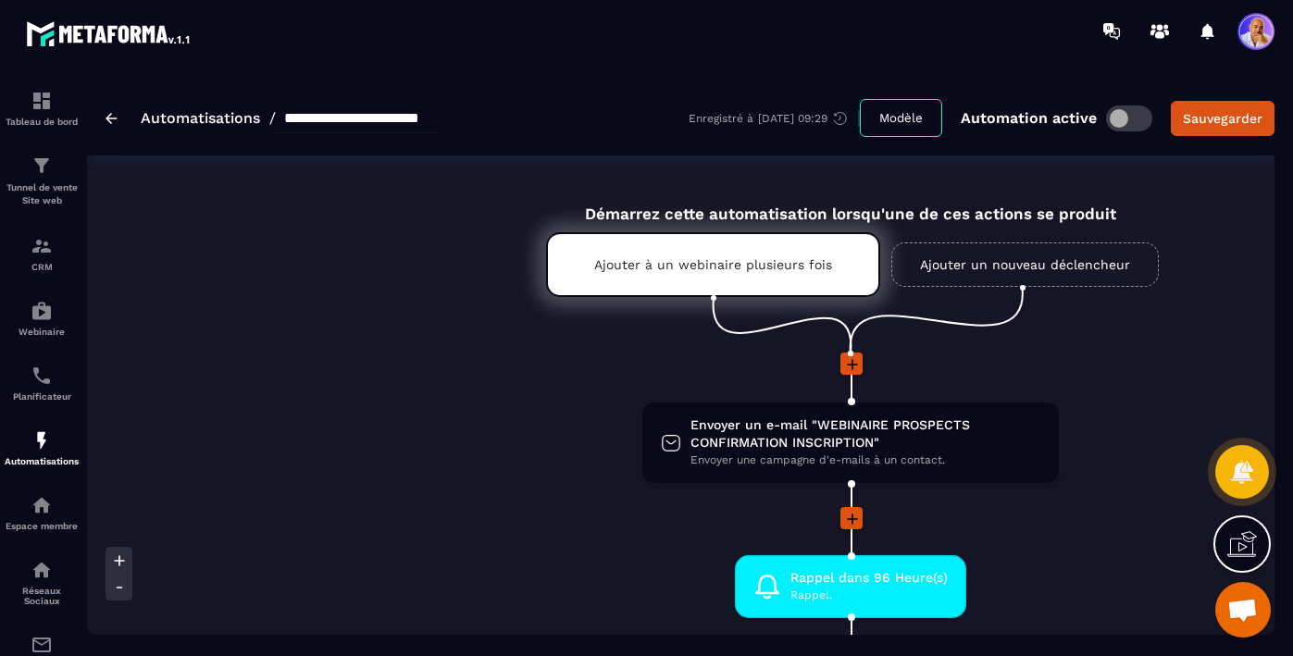
scroll to position [0, 1160]
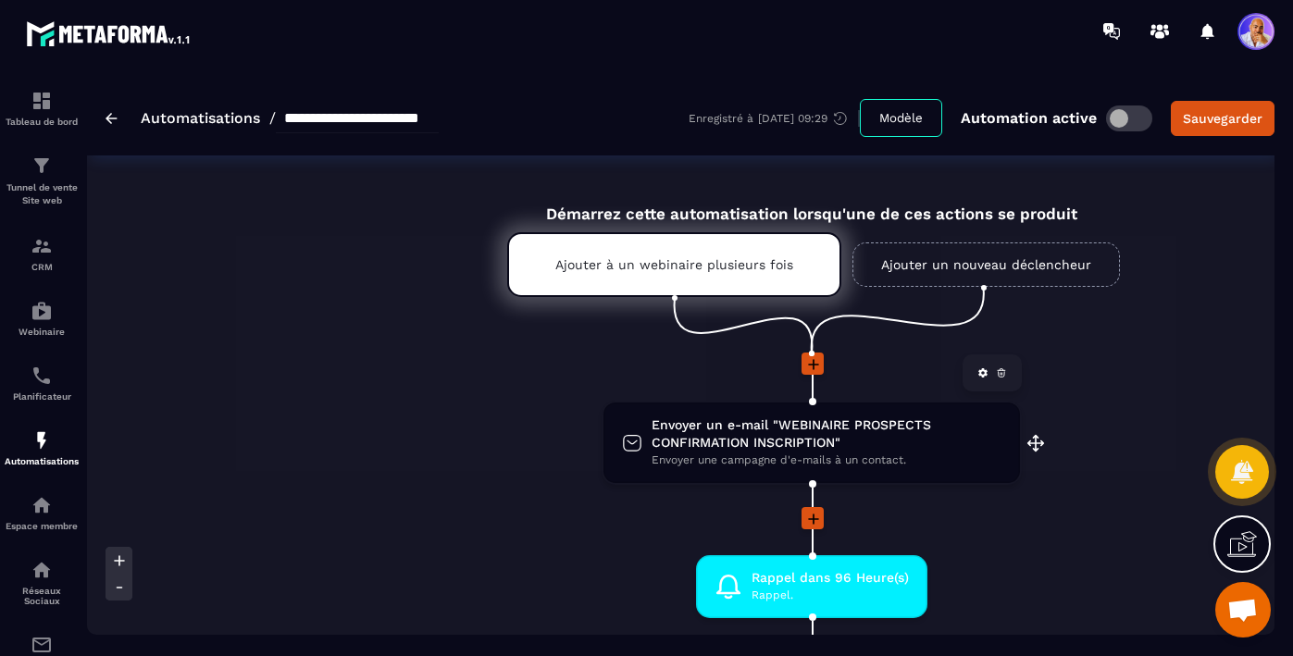
click at [825, 446] on span "Envoyer un e-mail "WEBINAIRE PROSPECTS CONFIRMATION INSCRIPTION"" at bounding box center [826, 433] width 350 height 35
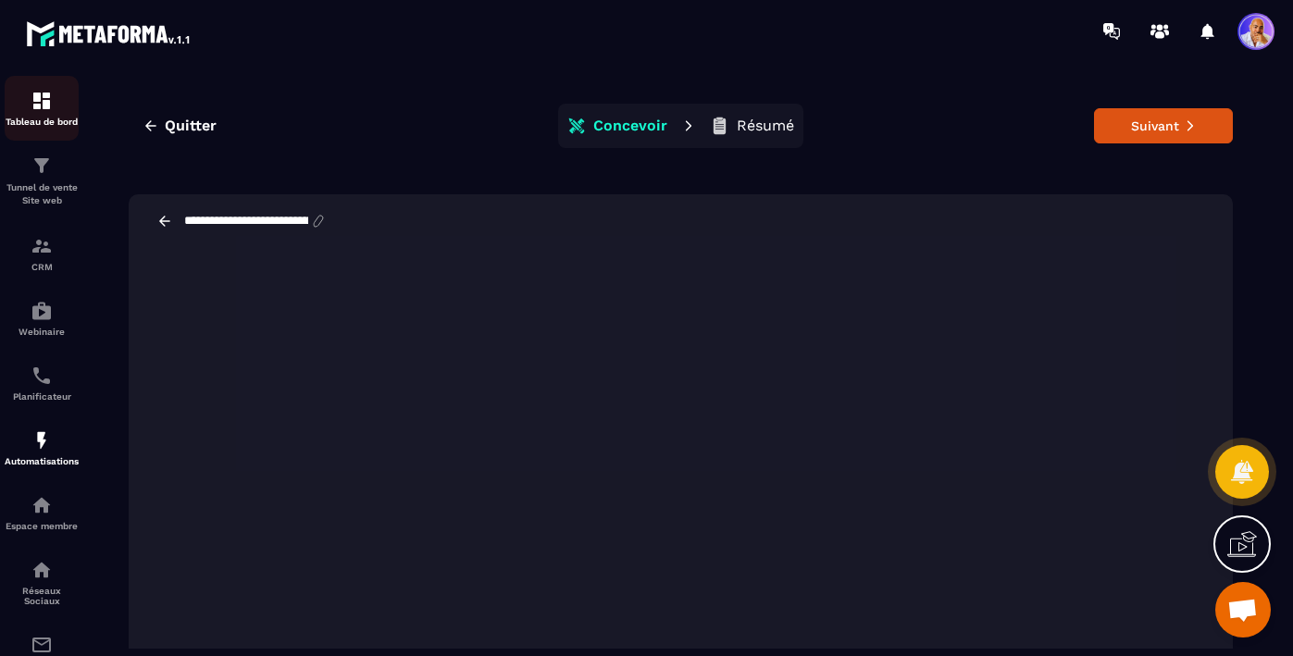
click at [55, 100] on div "Tableau de bord" at bounding box center [42, 108] width 74 height 37
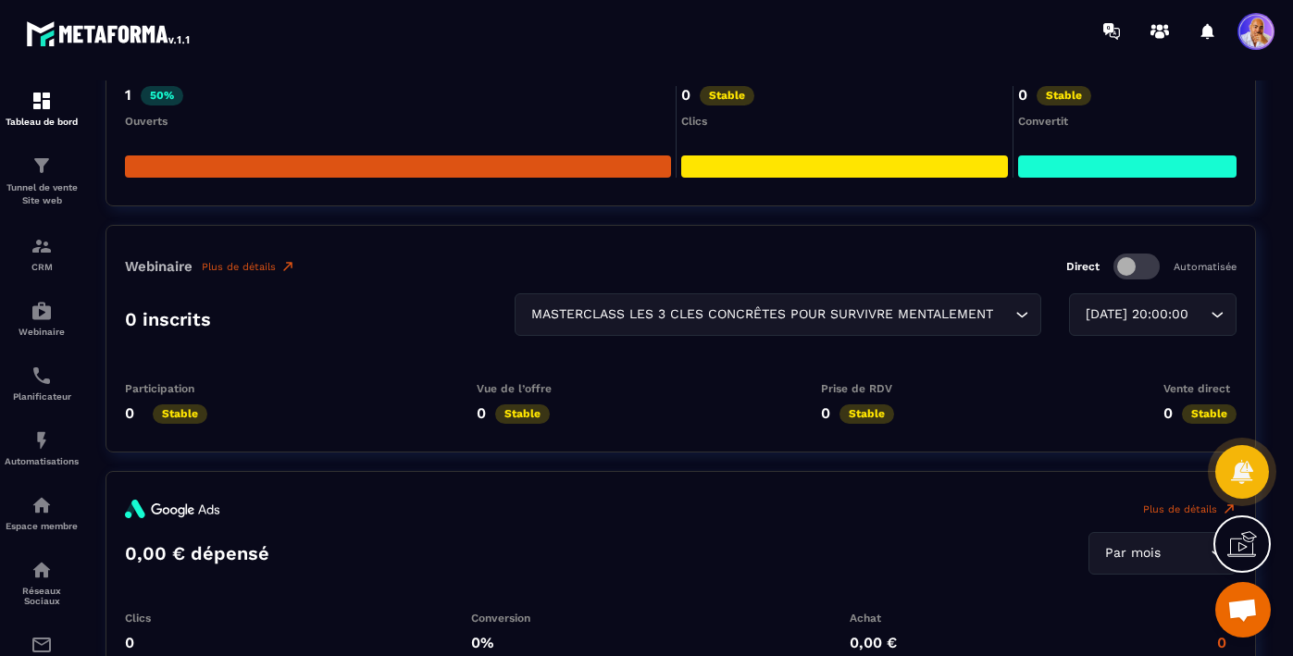
scroll to position [3217, 0]
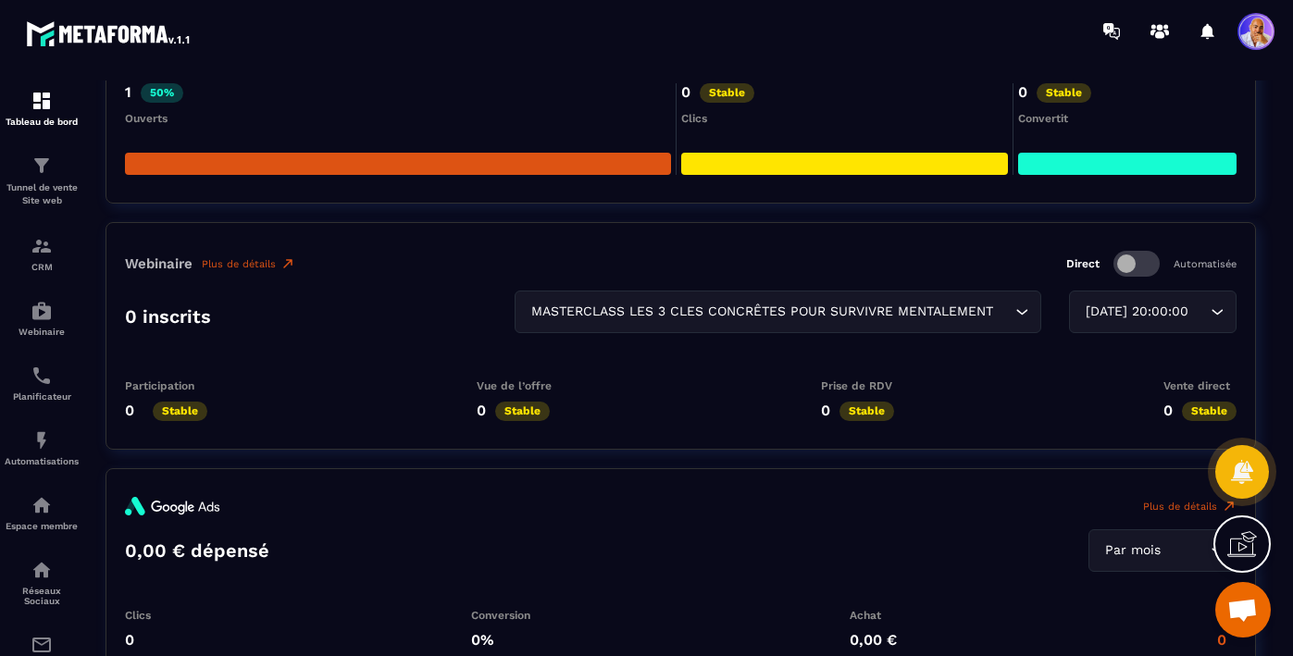
click at [1140, 257] on span at bounding box center [1136, 264] width 46 height 26
click at [1129, 265] on span at bounding box center [1136, 264] width 46 height 26
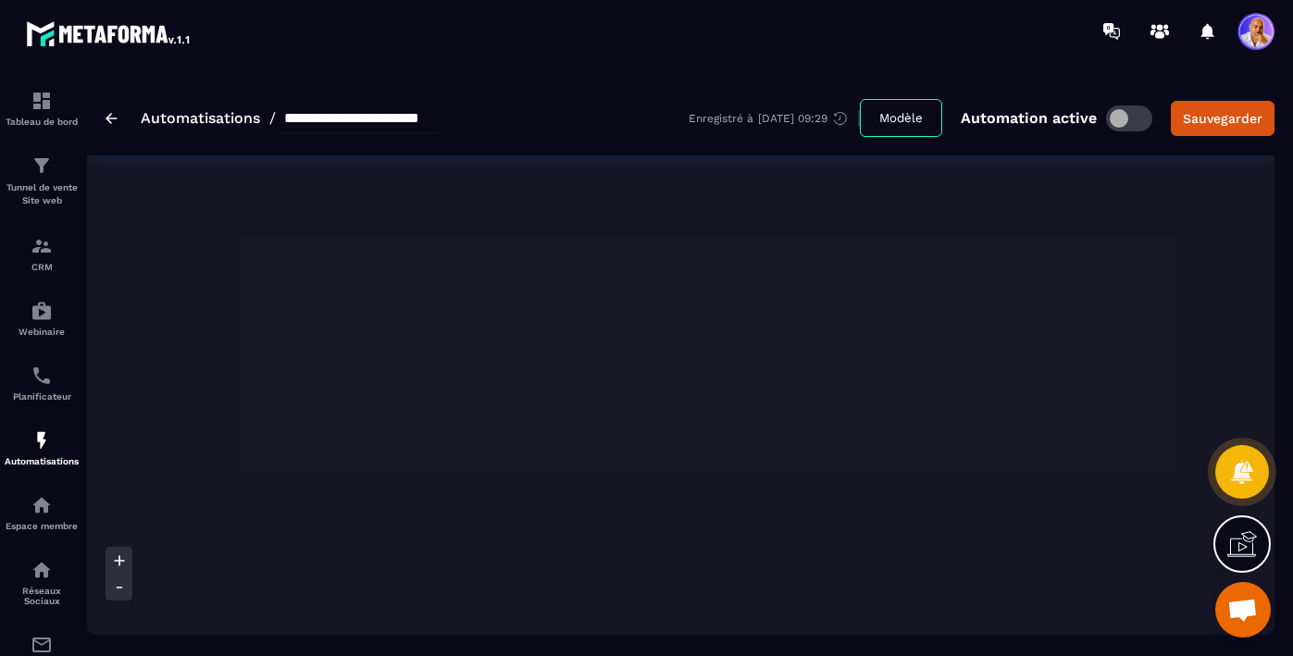
scroll to position [16776, 0]
